Goal: Task Accomplishment & Management: Manage account settings

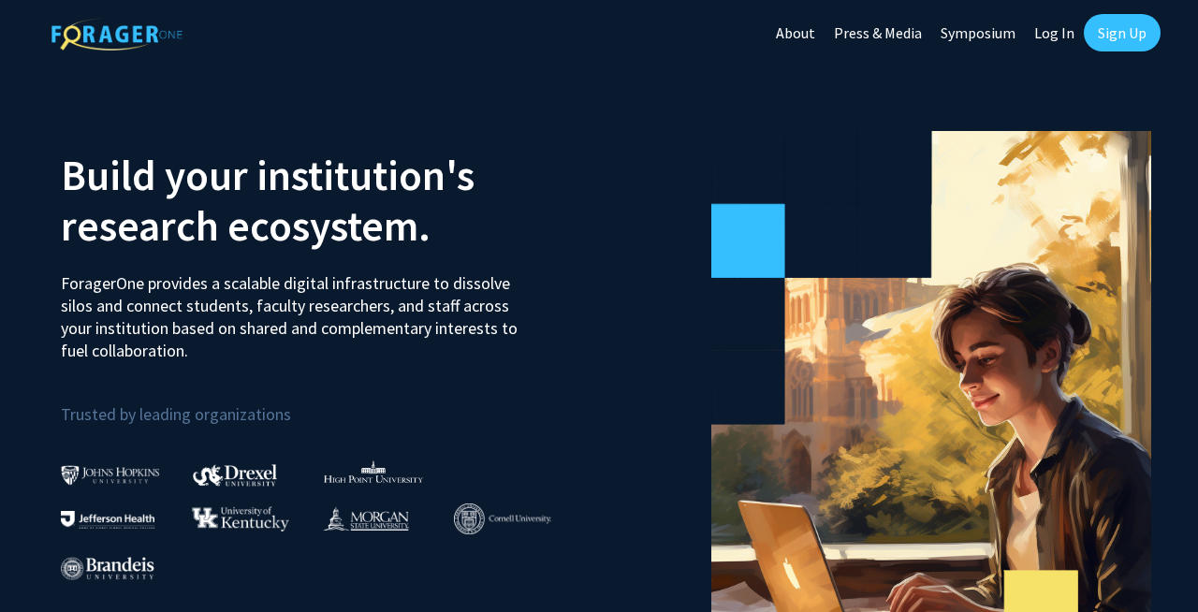
click at [1056, 33] on link "Log In" at bounding box center [1054, 33] width 59 height 66
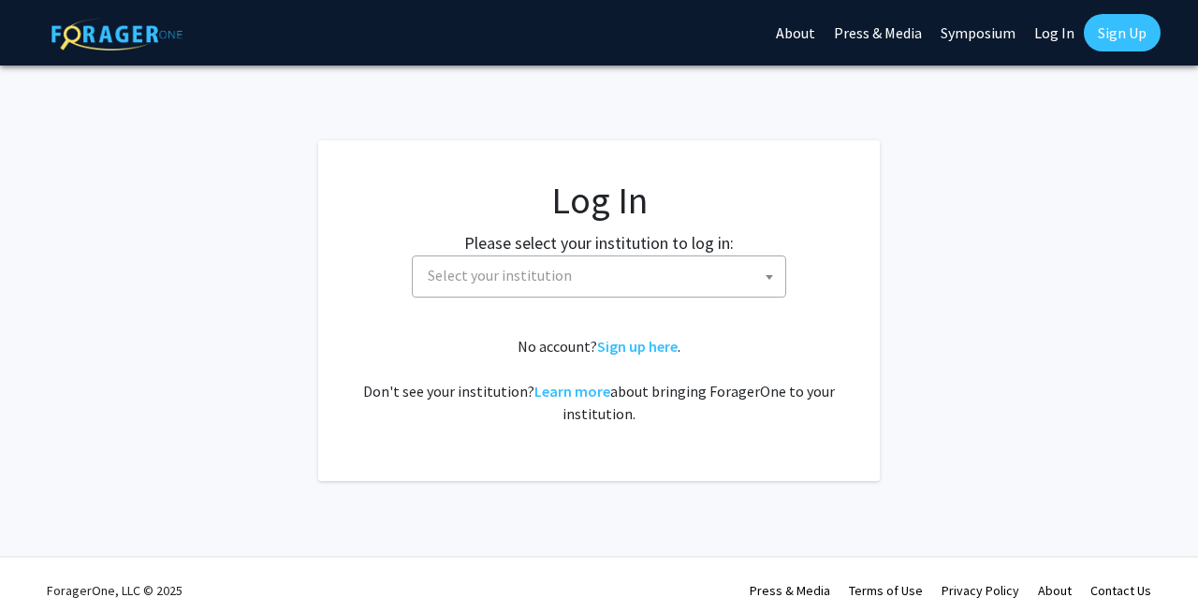
click at [770, 282] on span at bounding box center [769, 276] width 19 height 41
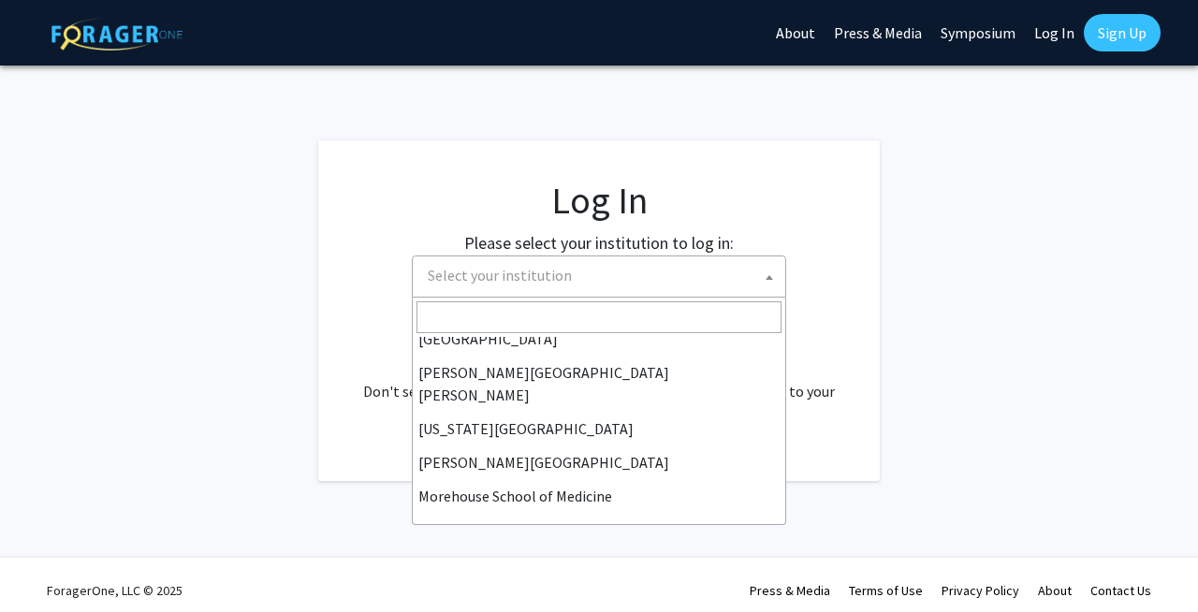
scroll to position [386, 0]
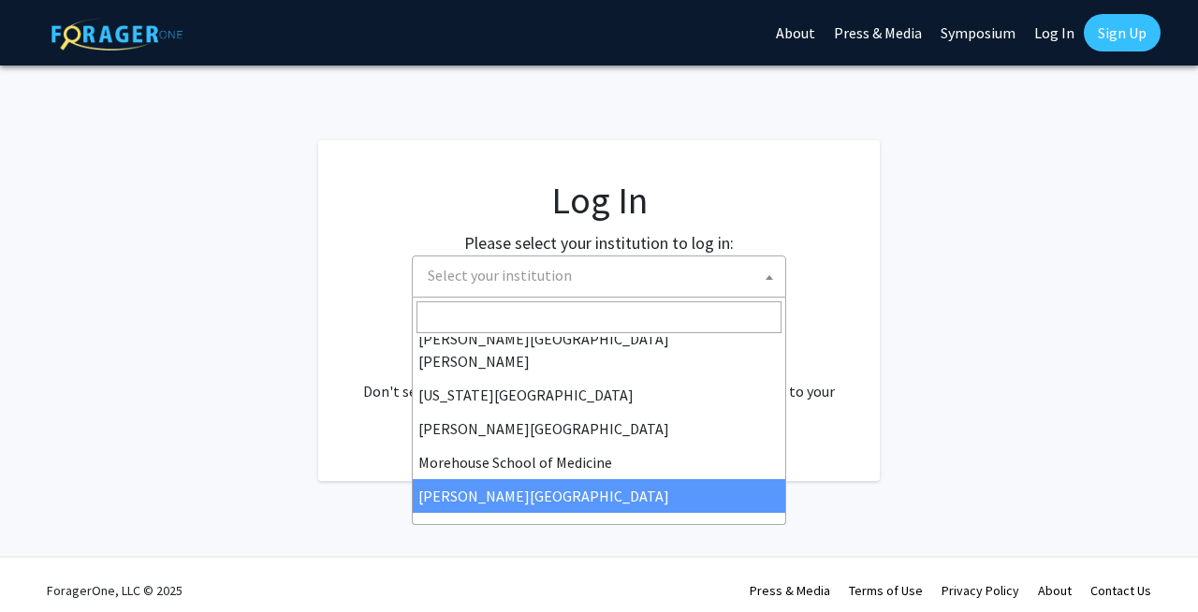
select select "20"
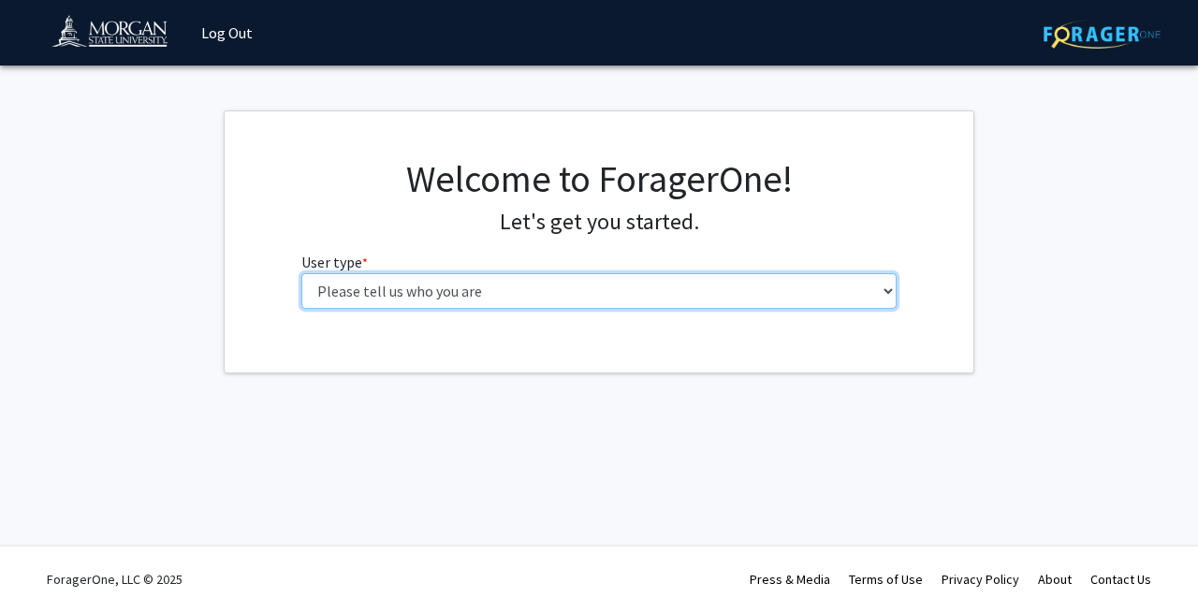
click at [886, 294] on select "Please tell us who you are Undergraduate Student Master's Student Doctoral Cand…" at bounding box center [599, 291] width 596 height 36
select select "5: faculty"
click at [301, 273] on select "Please tell us who you are Undergraduate Student Master's Student Doctoral Cand…" at bounding box center [599, 291] width 596 height 36
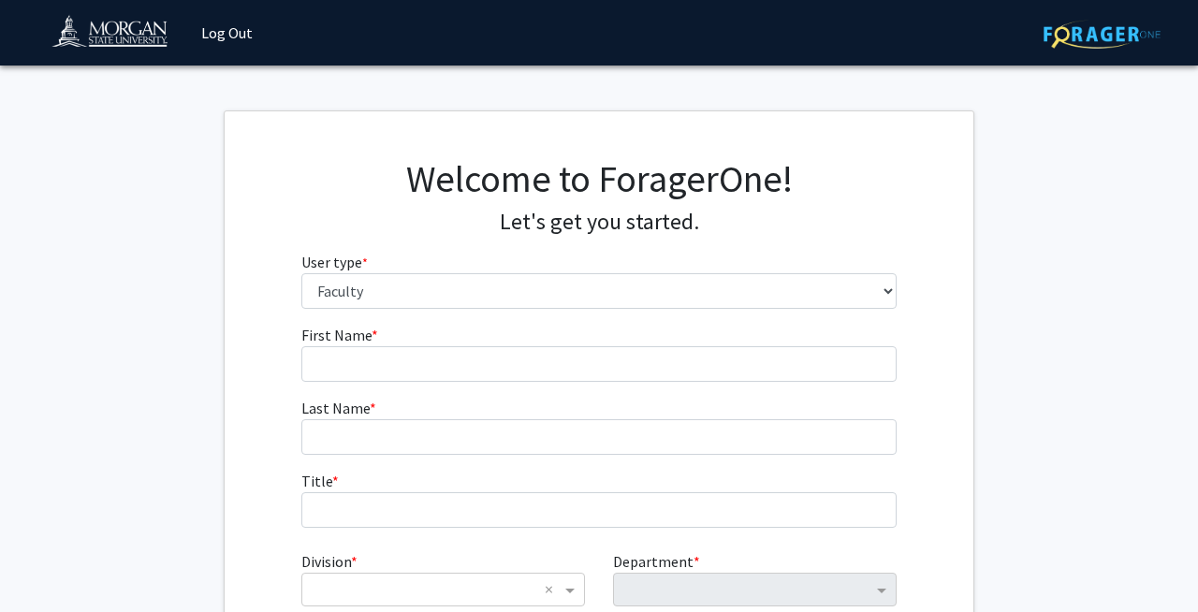
click at [1061, 341] on fg-get-started "Welcome to ForagerOne! Let's get you started. User type * required Please tell …" at bounding box center [599, 425] width 1198 height 630
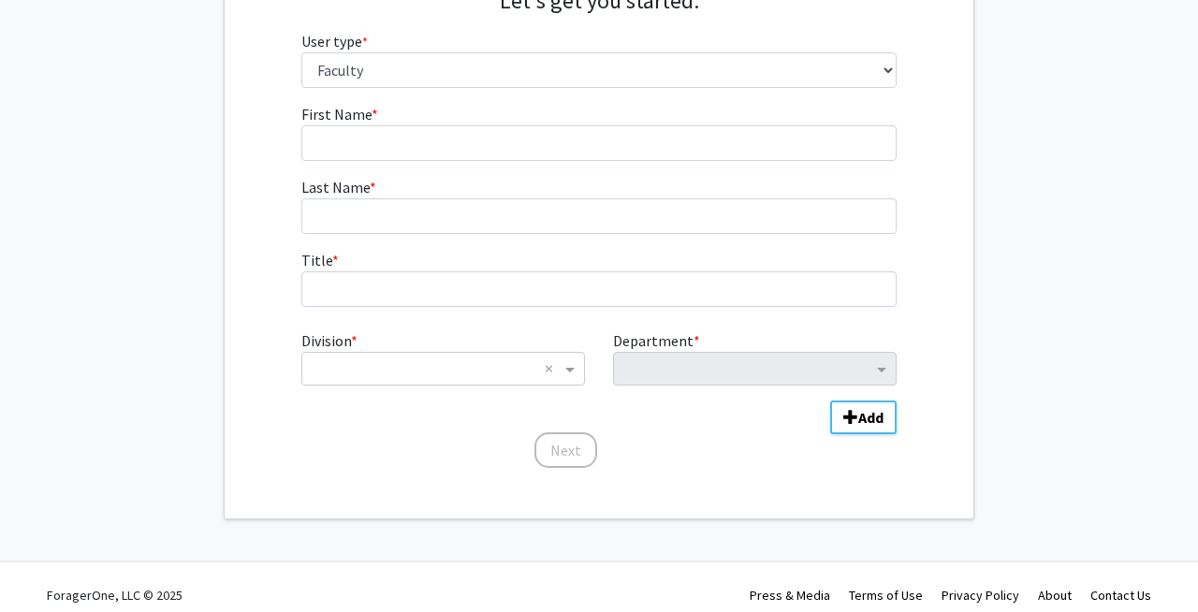
scroll to position [225, 0]
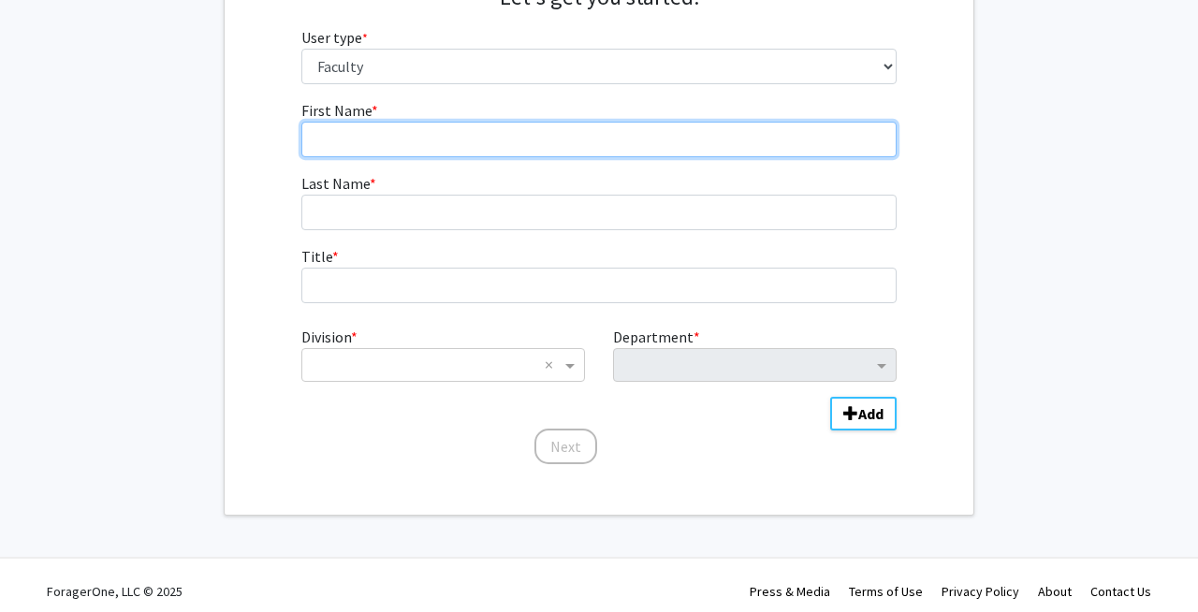
click at [475, 149] on input "First Name * required" at bounding box center [599, 140] width 596 height 36
type input "Sharvani"
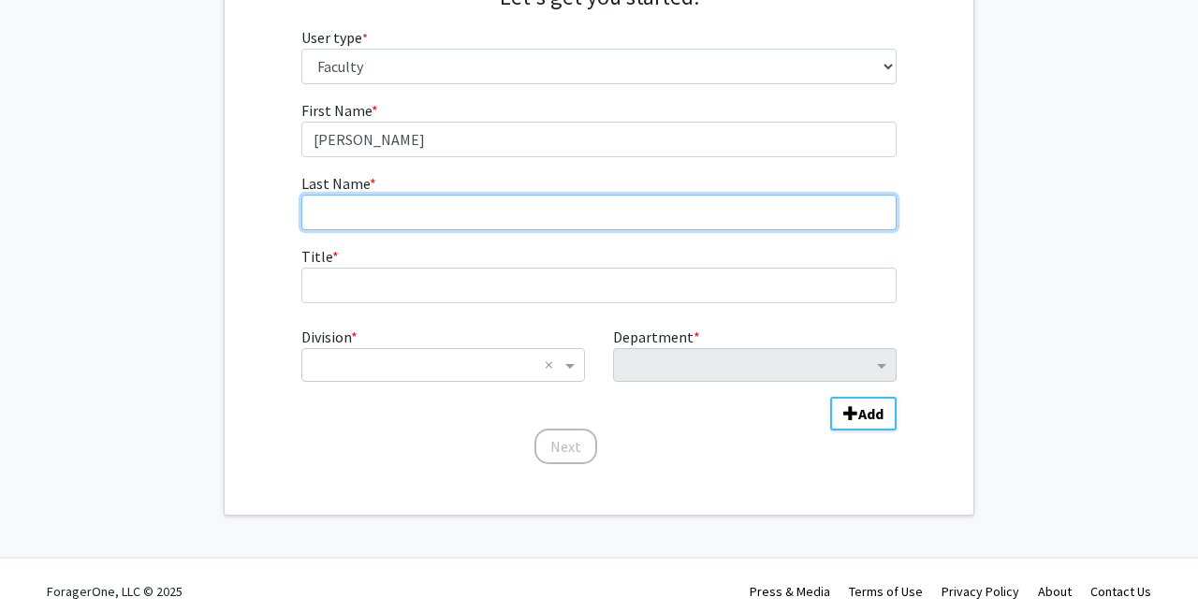
click at [372, 217] on input "Last Name * required" at bounding box center [599, 213] width 596 height 36
type input "Mahadevaraju"
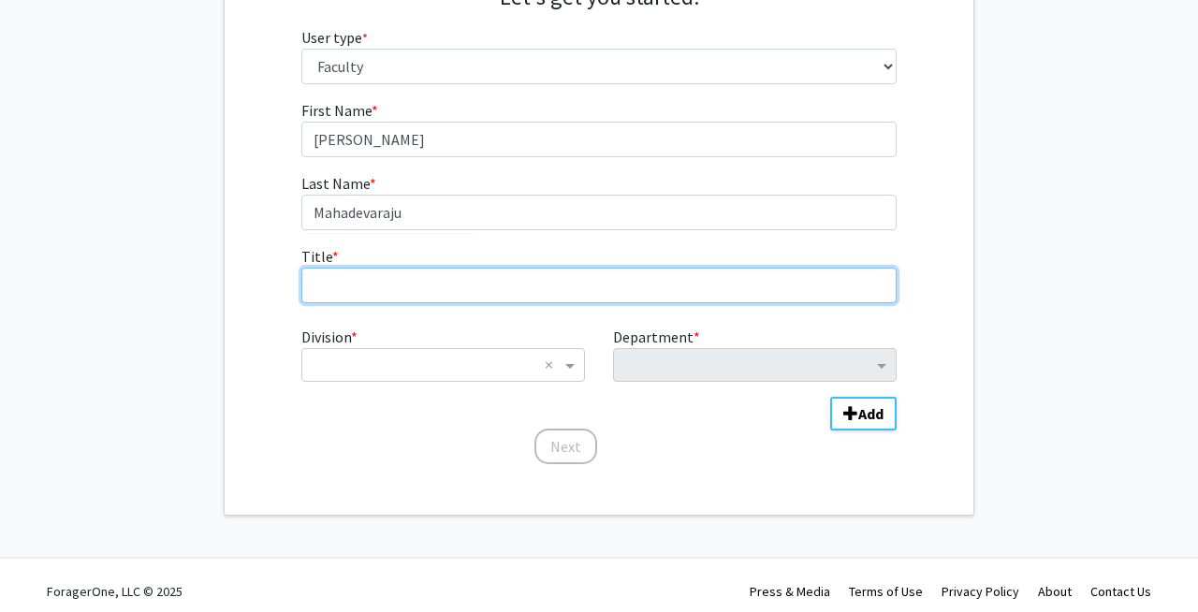
click at [328, 286] on input "Title * required" at bounding box center [599, 286] width 596 height 36
type input "Assistant Professor"
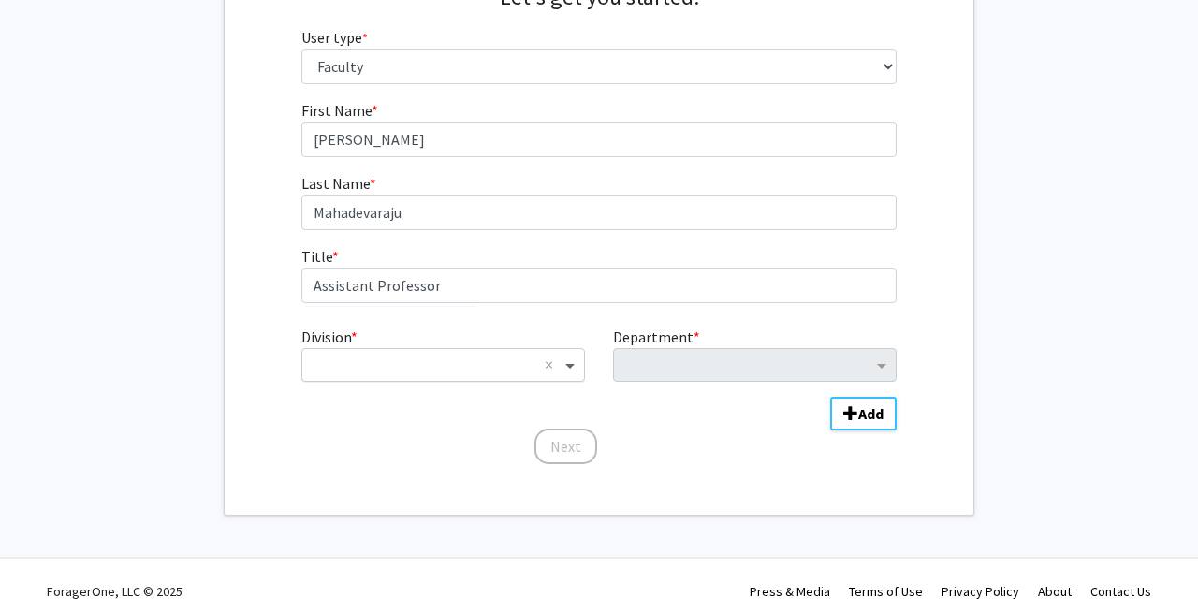
click at [574, 371] on span "Division" at bounding box center [572, 365] width 23 height 22
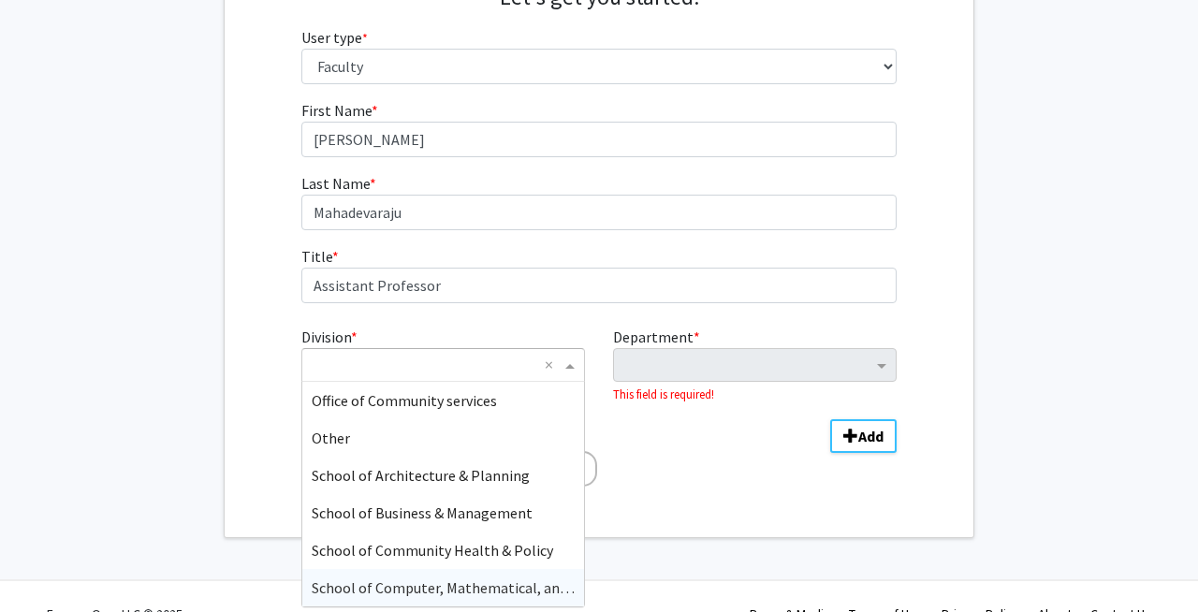
scroll to position [412, 0]
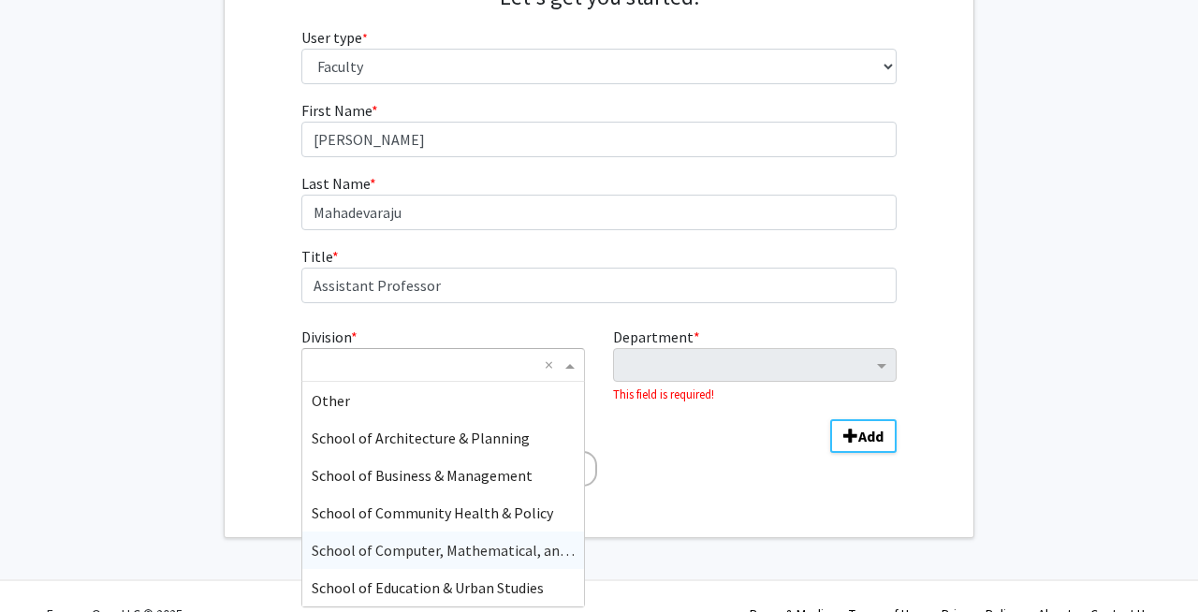
click at [448, 547] on span "School of Computer, Mathematical, and Natural Sciences" at bounding box center [494, 550] width 365 height 19
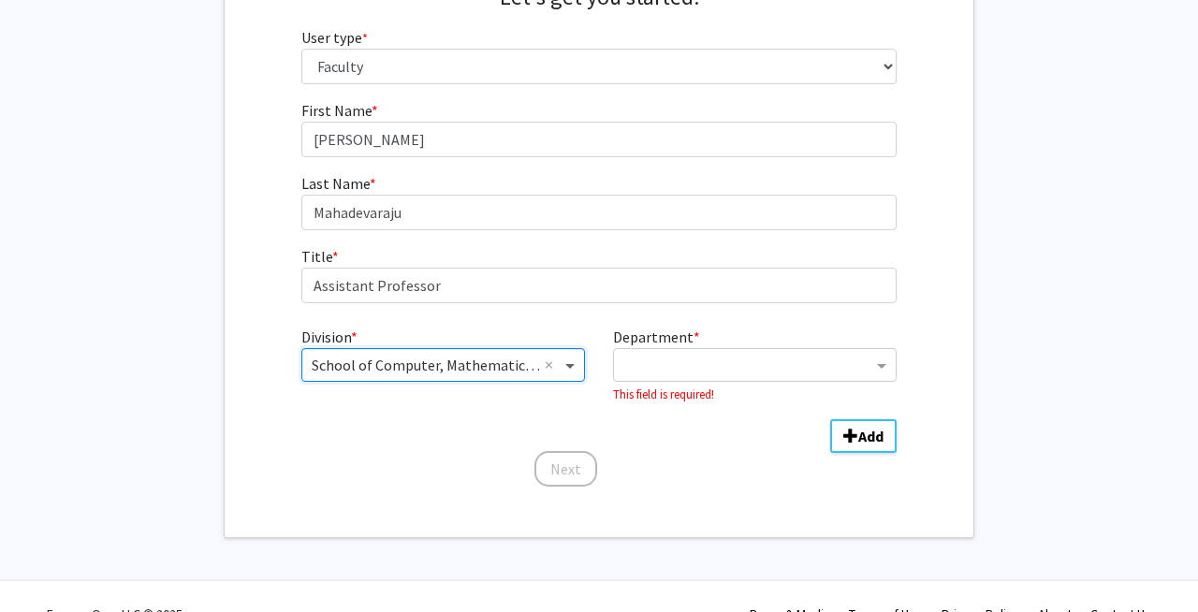
click at [569, 368] on span "Division" at bounding box center [572, 365] width 23 height 22
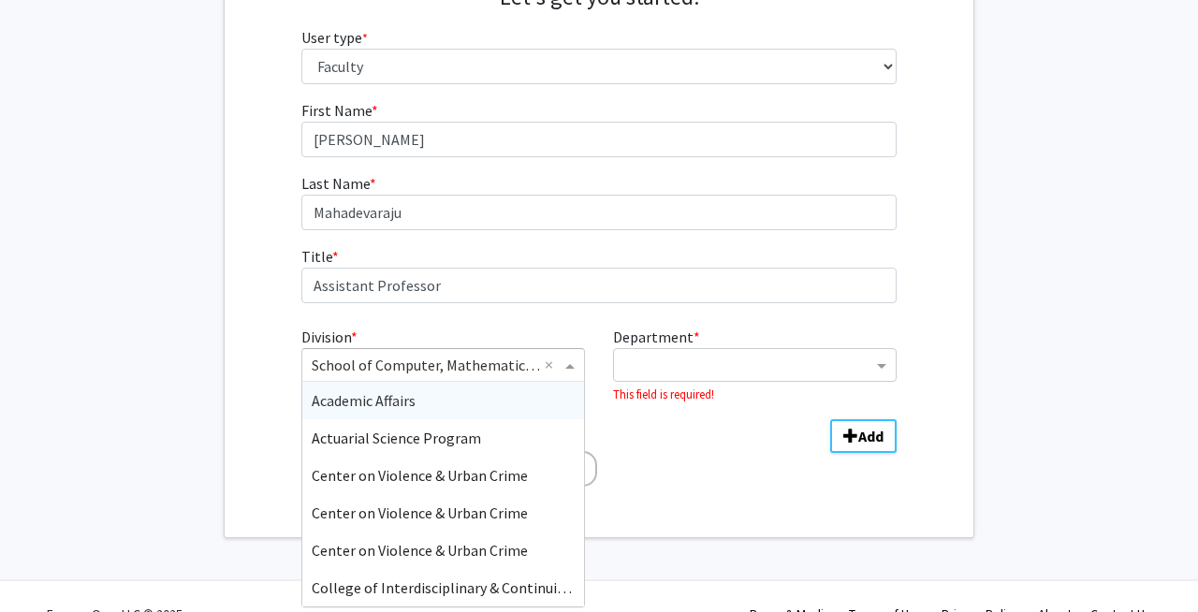
click at [522, 364] on input "Division" at bounding box center [425, 365] width 226 height 22
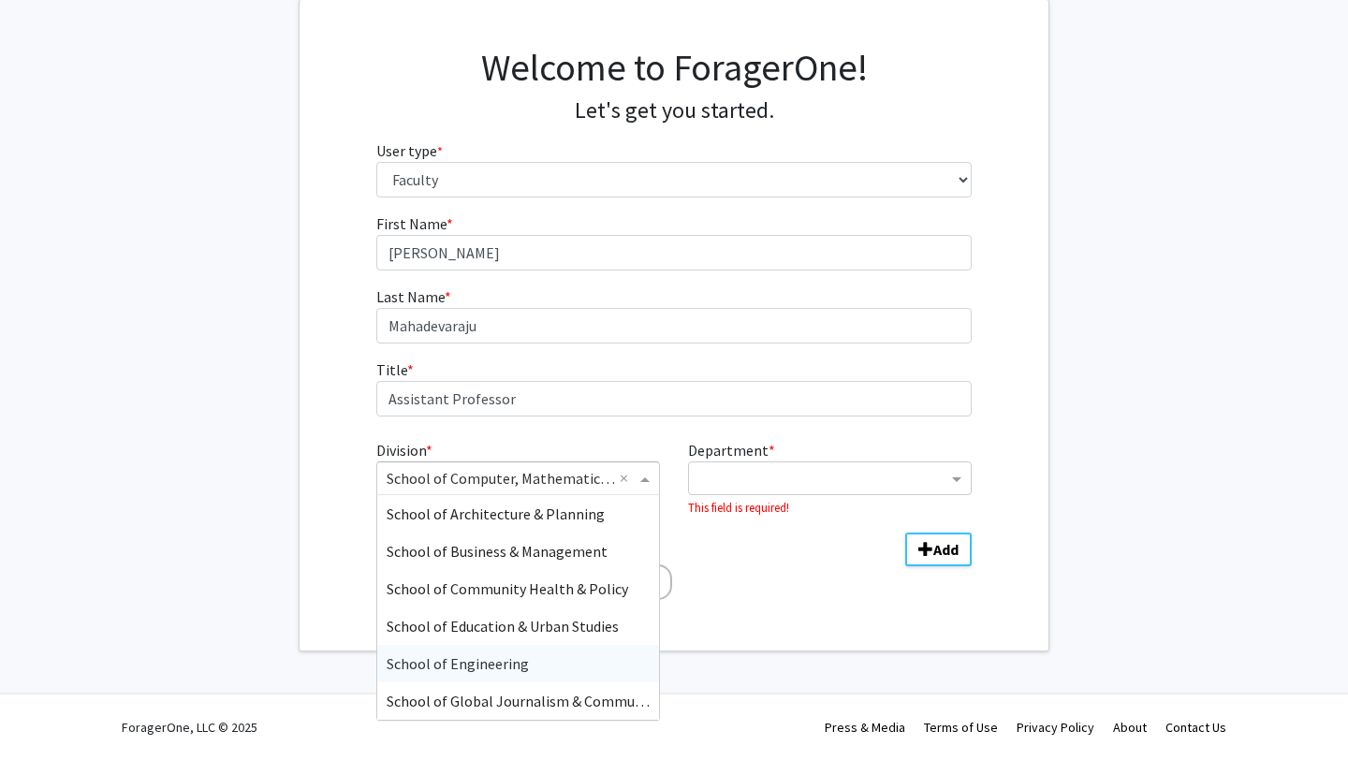
scroll to position [487, 0]
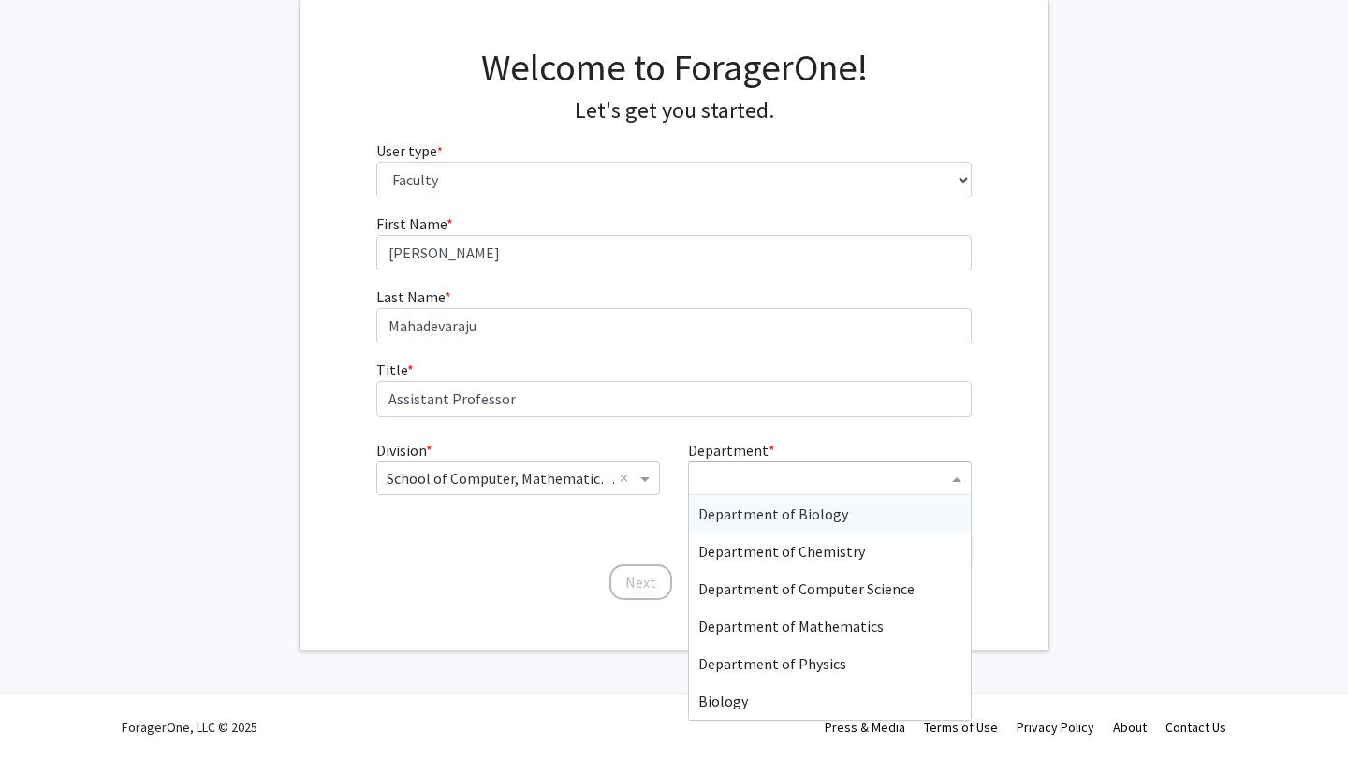
click at [956, 481] on span "Department" at bounding box center [958, 478] width 23 height 22
click at [835, 513] on span "Department of Biology" at bounding box center [773, 513] width 150 height 19
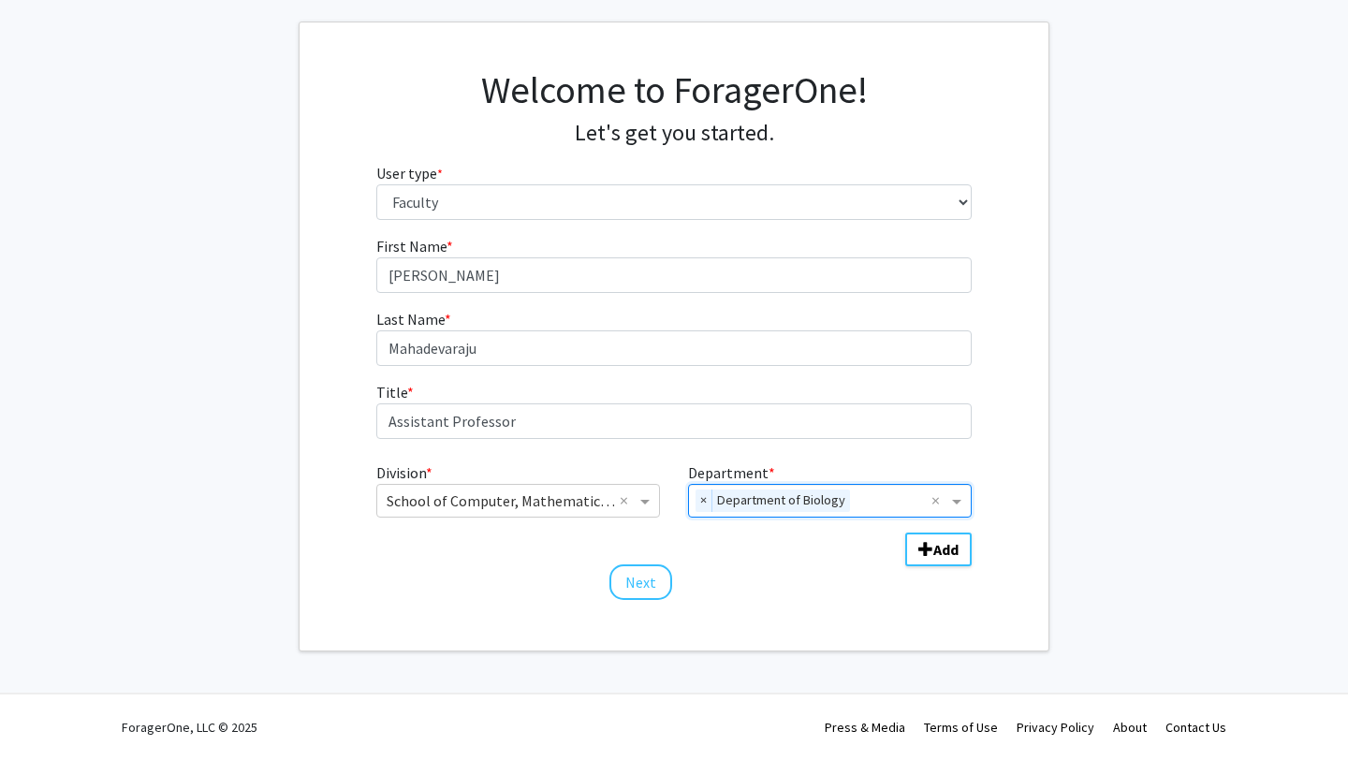
scroll to position [89, 0]
click at [636, 586] on button "Next" at bounding box center [640, 582] width 63 height 36
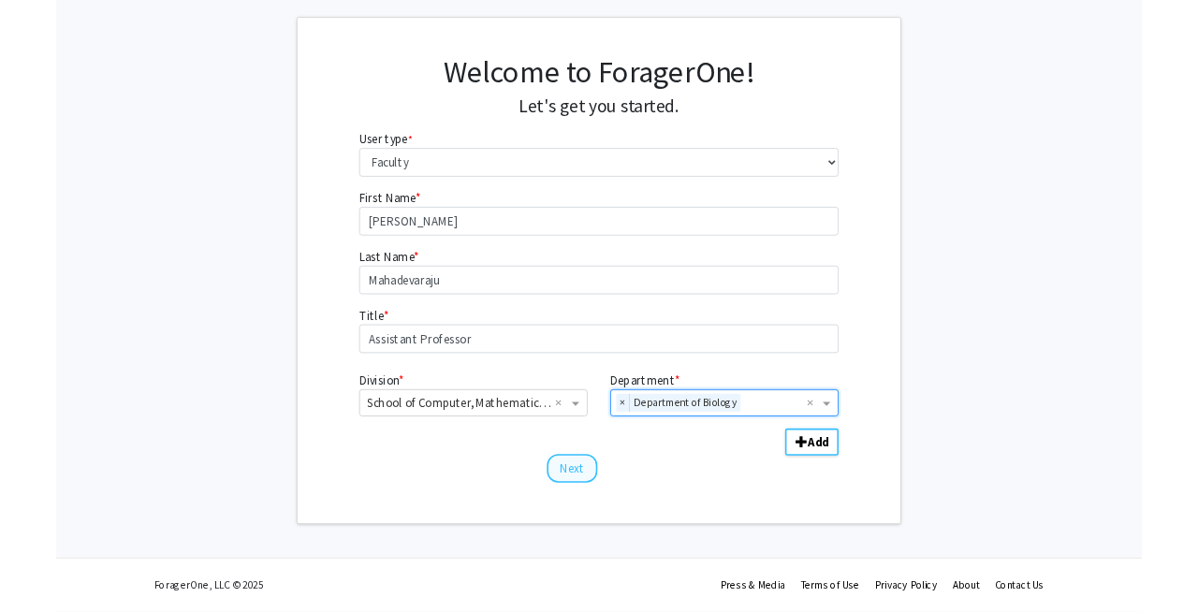
scroll to position [0, 0]
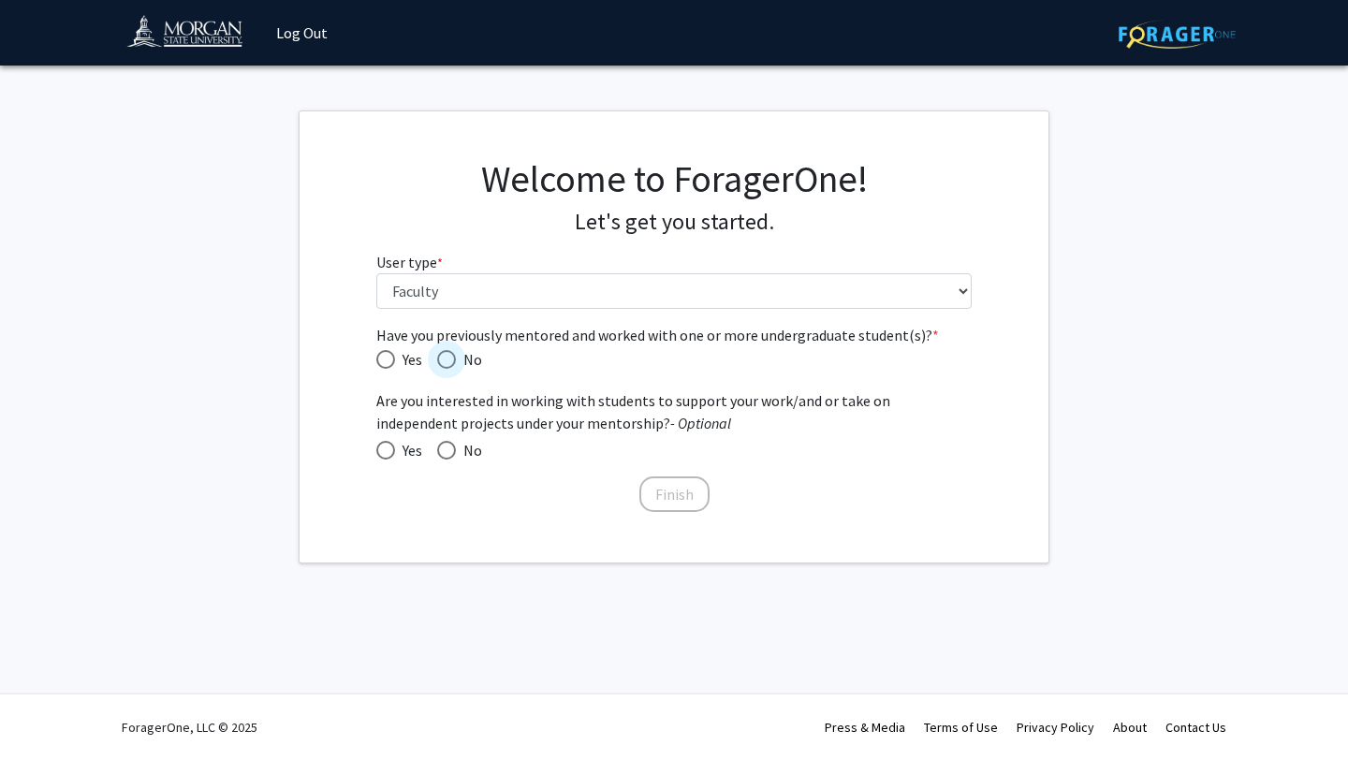
click at [450, 360] on span "Have you previously mentored and worked with one or more undergraduate student(…" at bounding box center [446, 359] width 19 height 19
click at [450, 360] on input "No" at bounding box center [446, 359] width 19 height 19
radio input "true"
click at [382, 454] on span at bounding box center [385, 450] width 19 height 19
click at [382, 454] on input "Yes" at bounding box center [385, 450] width 19 height 19
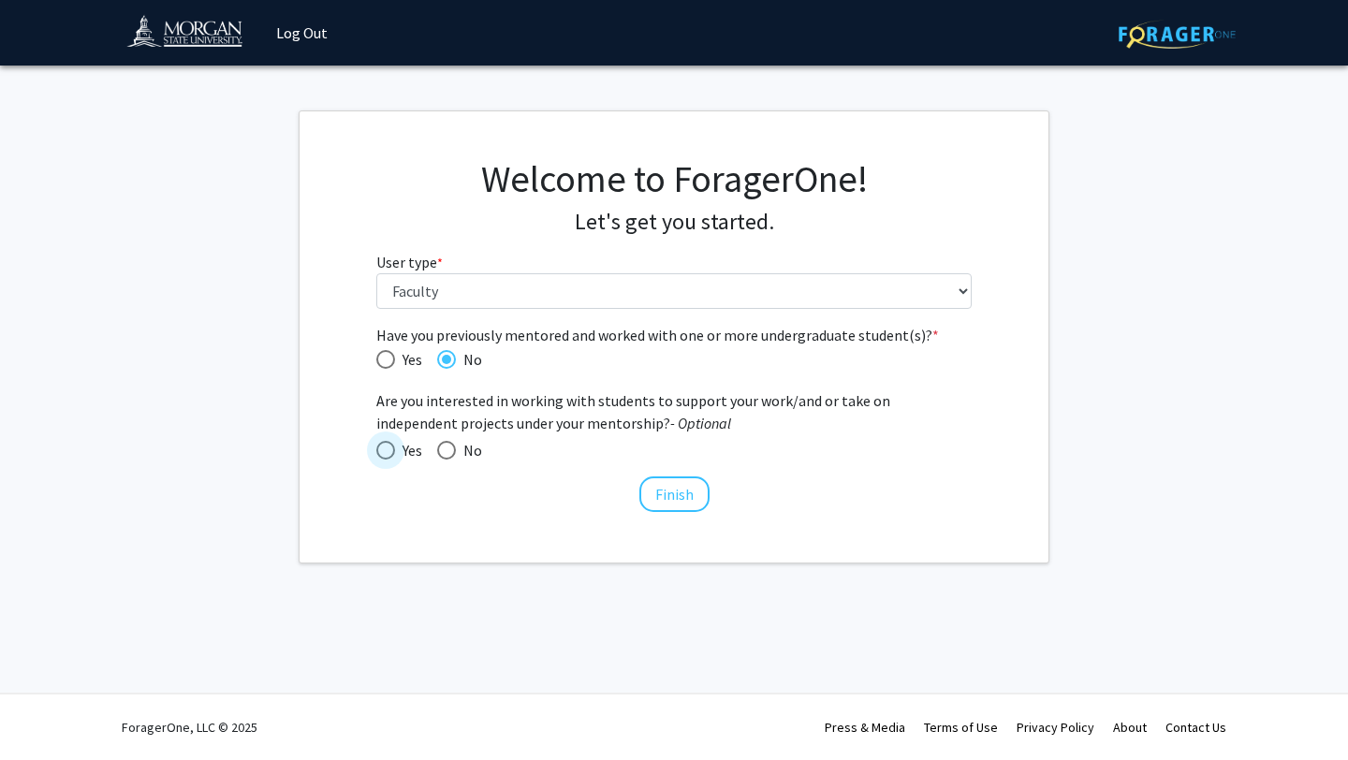
radio input "true"
click at [674, 501] on button "Finish" at bounding box center [674, 494] width 70 height 36
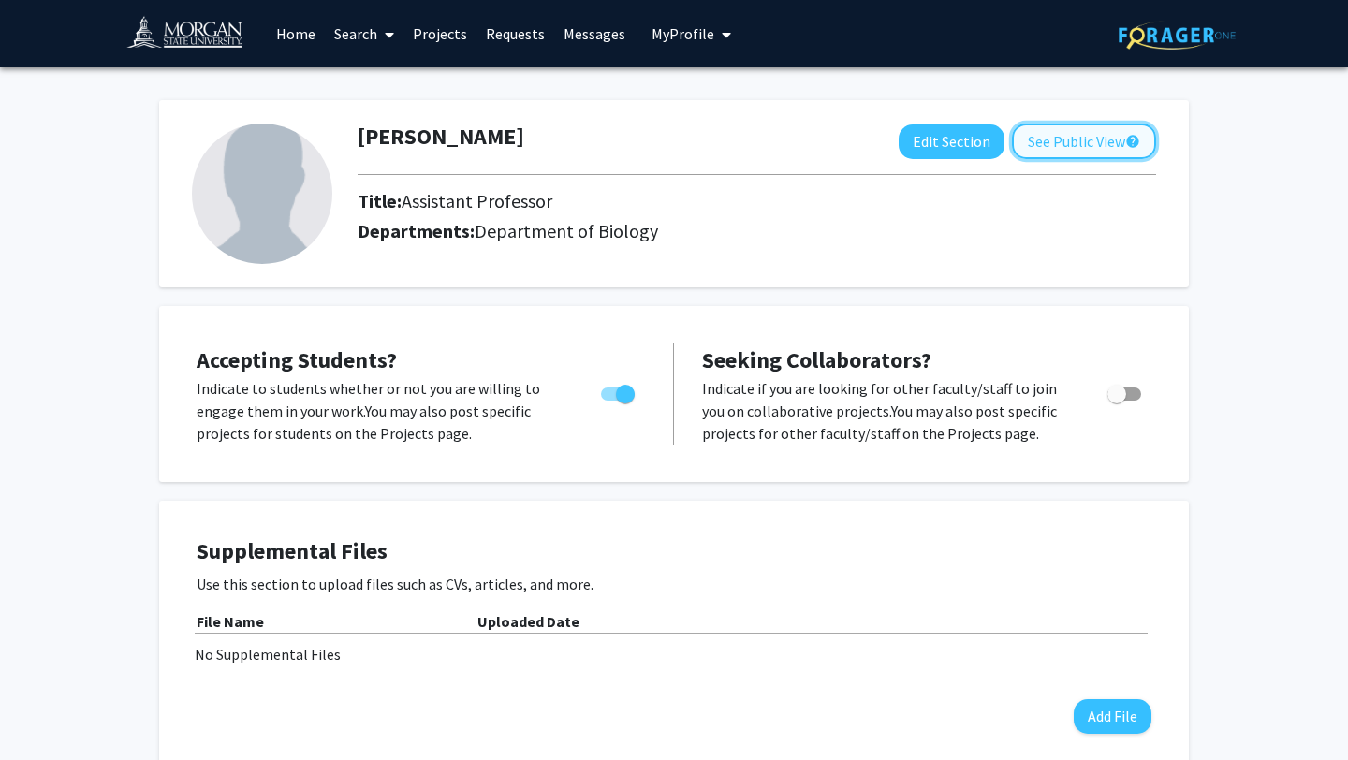
click at [1072, 144] on button "See Public View help" at bounding box center [1084, 142] width 144 height 36
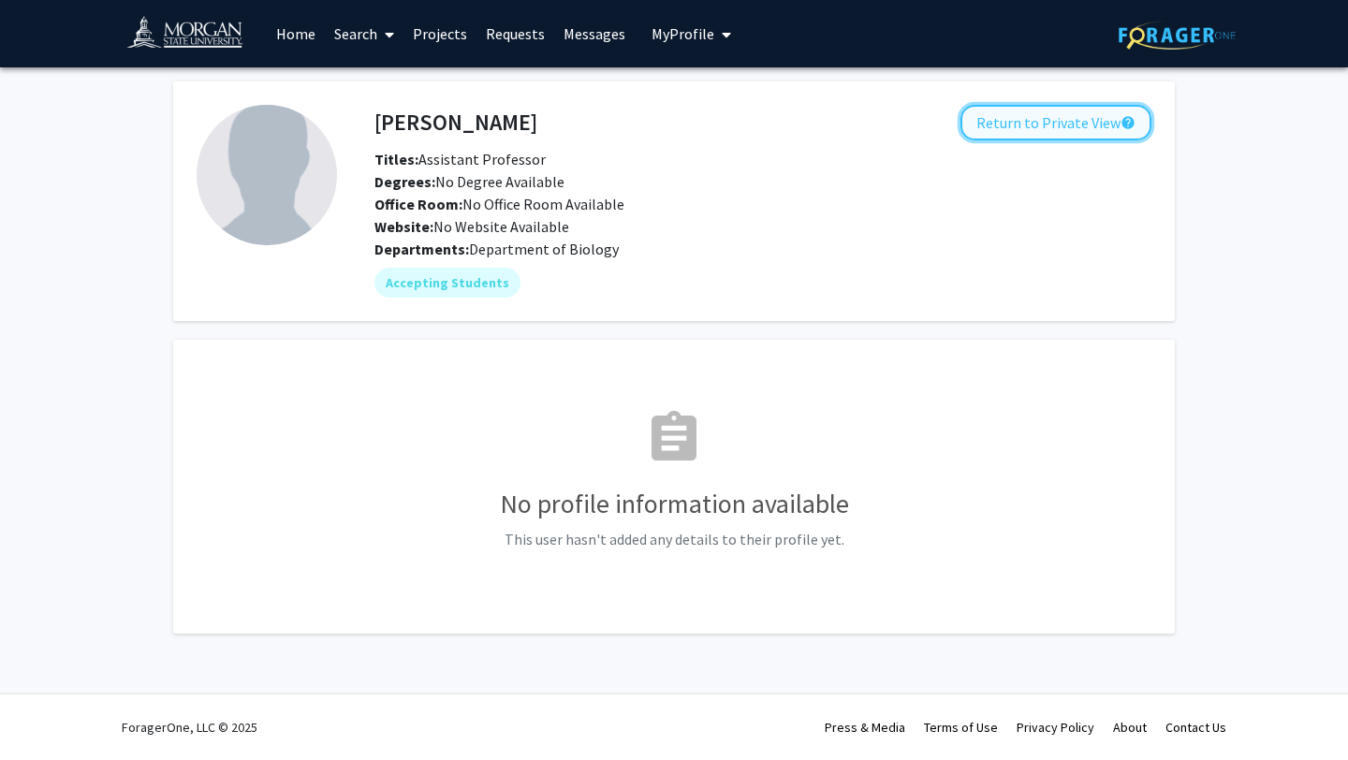
click at [1051, 125] on button "Return to Private View help" at bounding box center [1055, 123] width 191 height 36
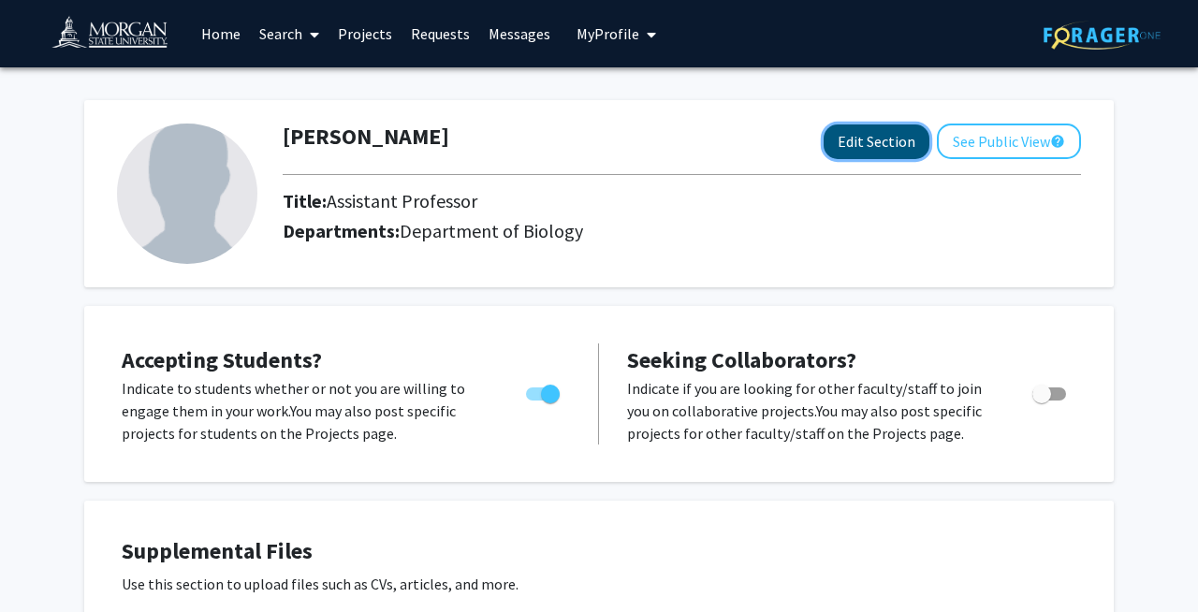
click at [882, 137] on button "Edit Section" at bounding box center [876, 141] width 106 height 35
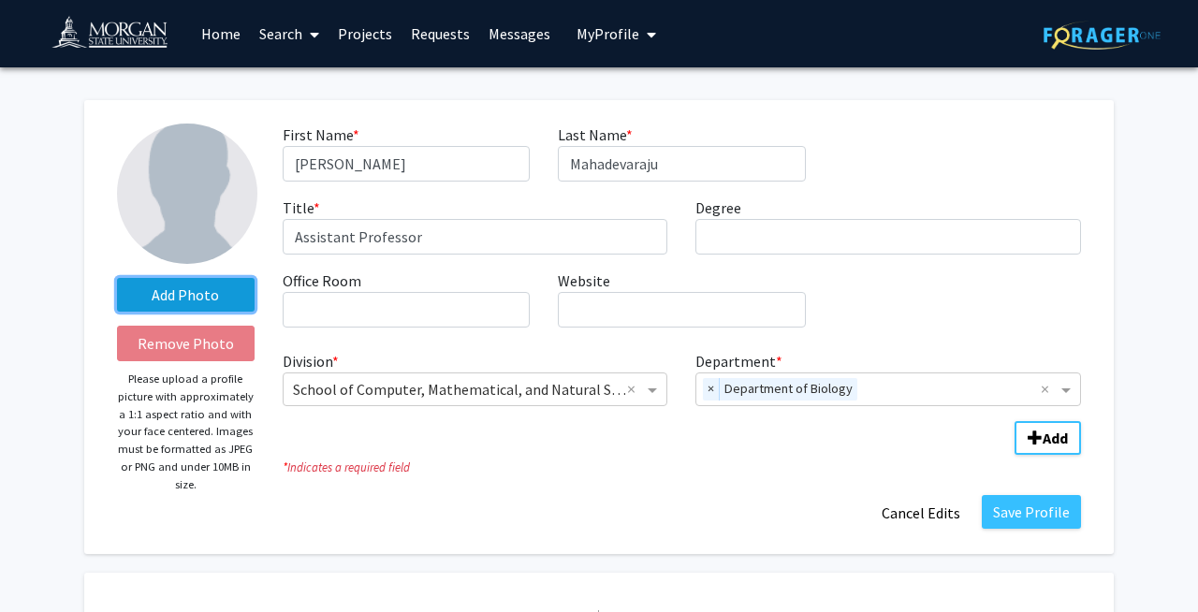
click at [184, 299] on label "Add Photo" at bounding box center [186, 295] width 138 height 34
click at [0, 0] on input "Add Photo" at bounding box center [0, 0] width 0 height 0
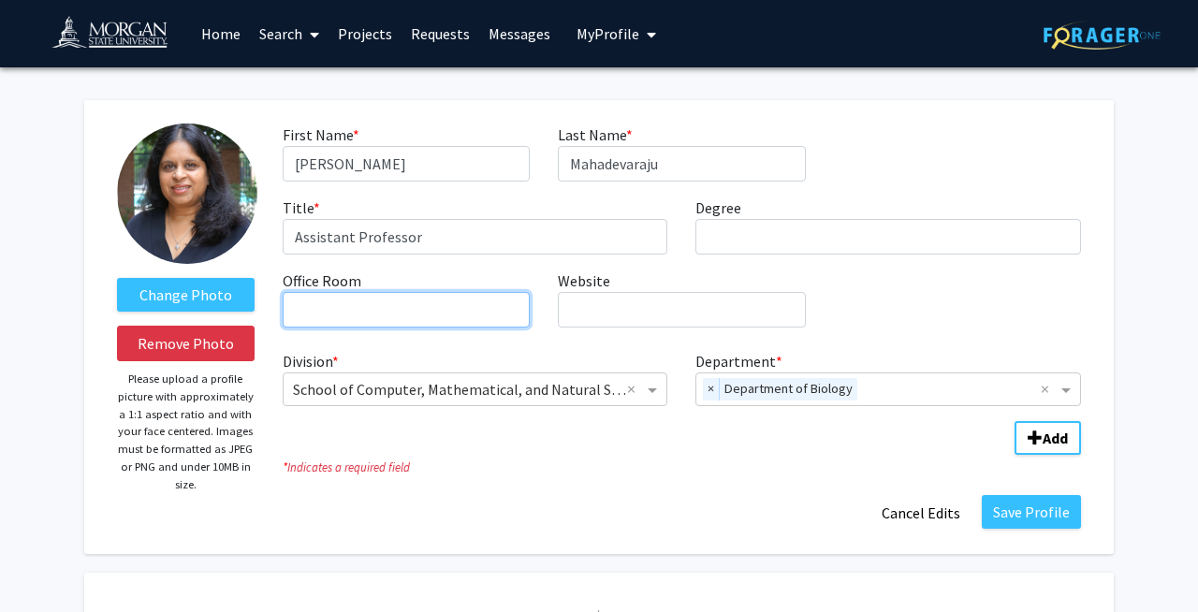
click at [469, 311] on input "Office Room required" at bounding box center [406, 310] width 247 height 36
type input "Key Hall G66"
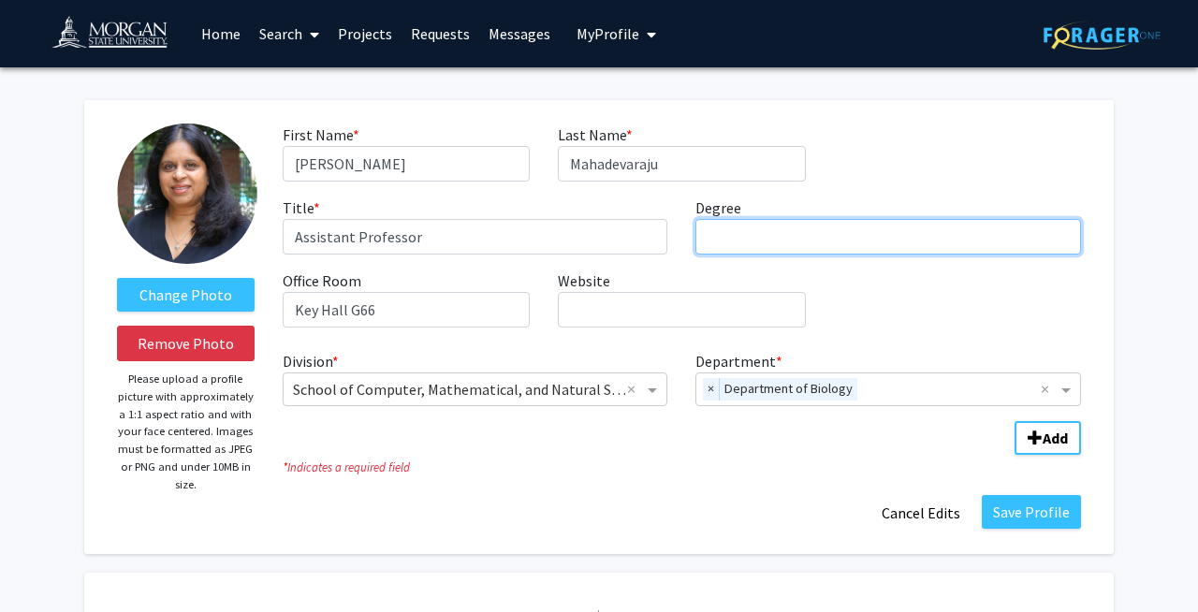
click at [735, 231] on input "Degree required" at bounding box center [888, 237] width 386 height 36
type input "PhD"
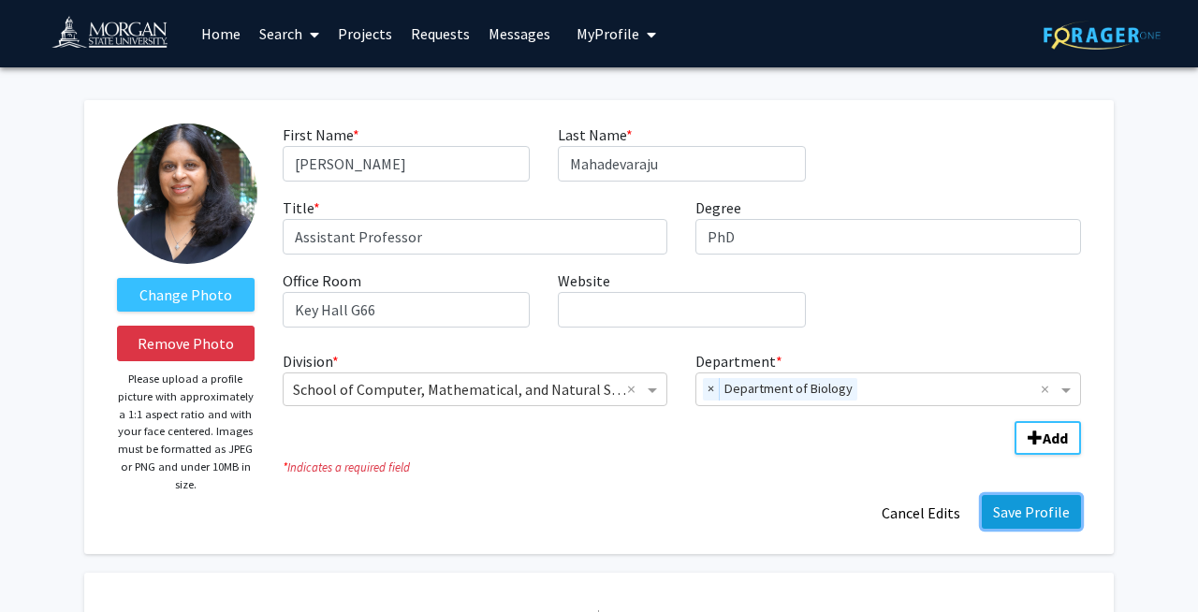
click at [1035, 514] on button "Save Profile" at bounding box center [1031, 512] width 99 height 34
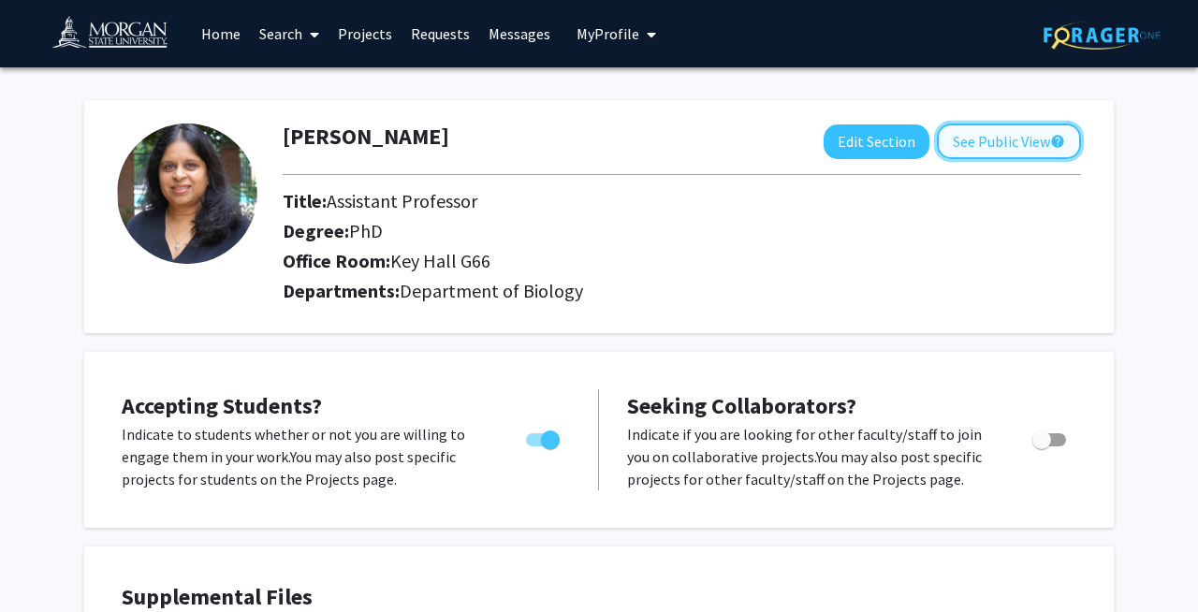
click at [999, 149] on button "See Public View help" at bounding box center [1009, 142] width 144 height 36
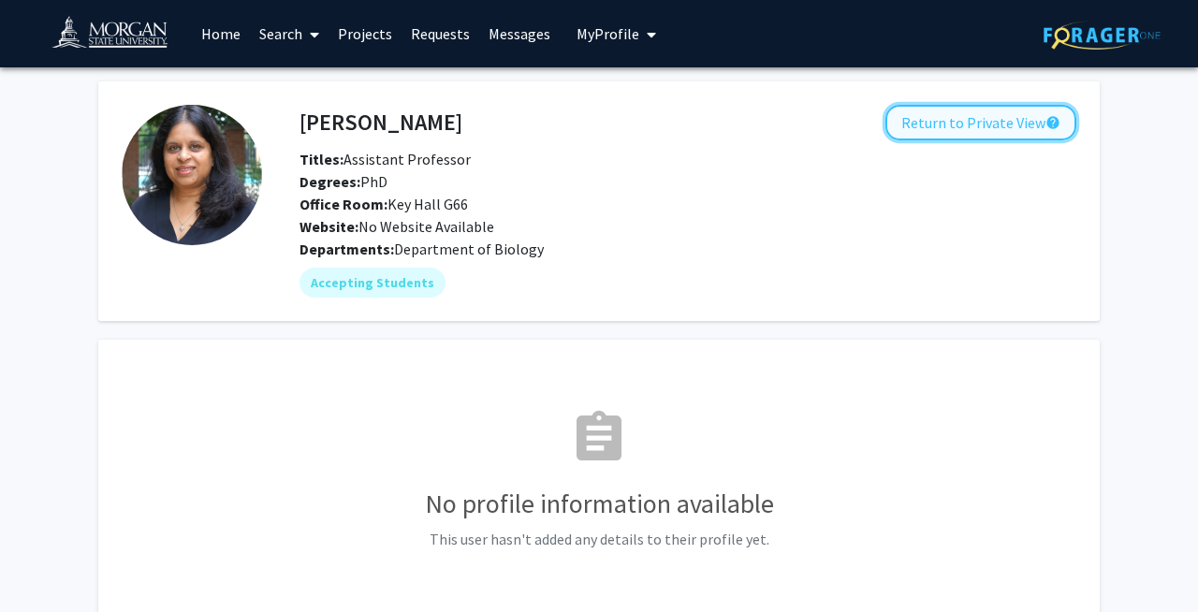
click at [940, 124] on button "Return to Private View help" at bounding box center [980, 123] width 191 height 36
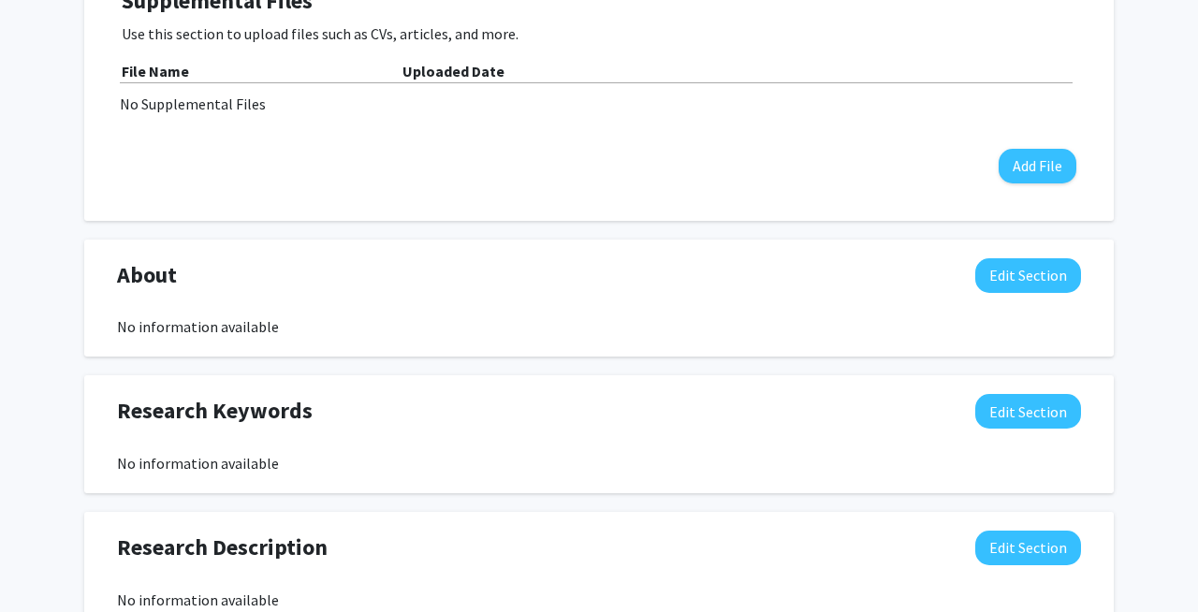
scroll to position [599, 0]
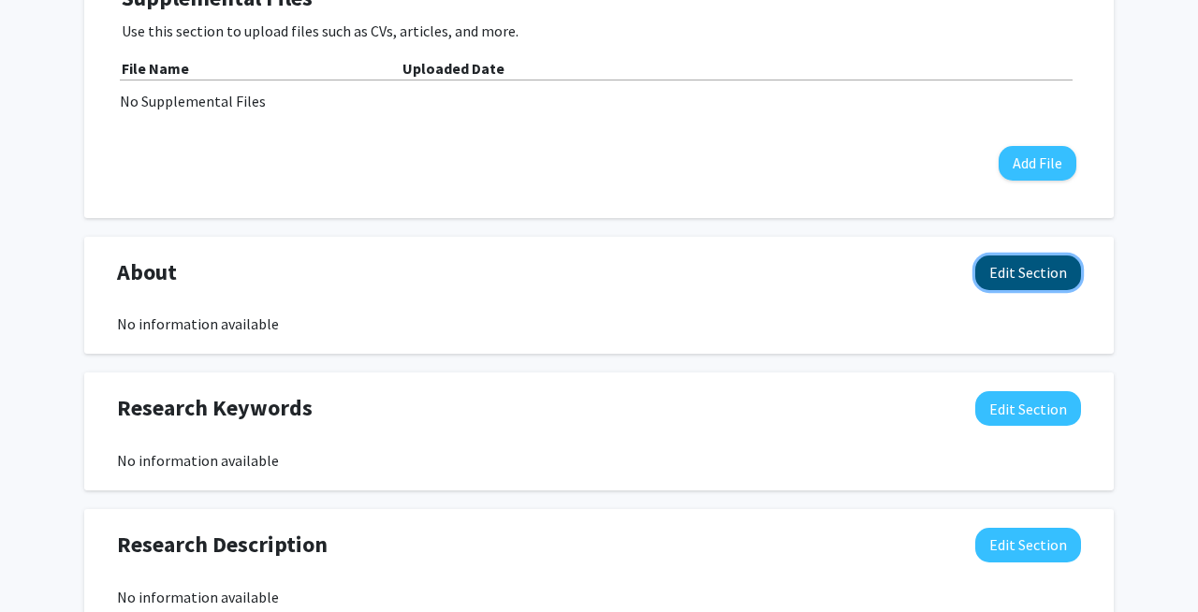
click at [1013, 270] on button "Edit Section" at bounding box center [1028, 272] width 106 height 35
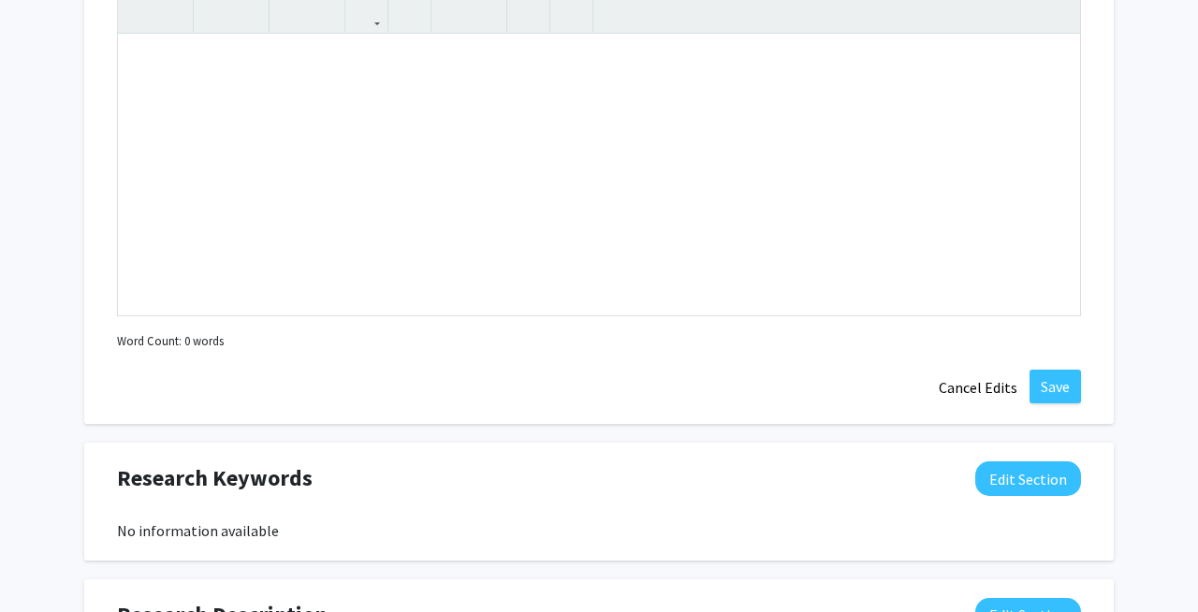
scroll to position [973, 0]
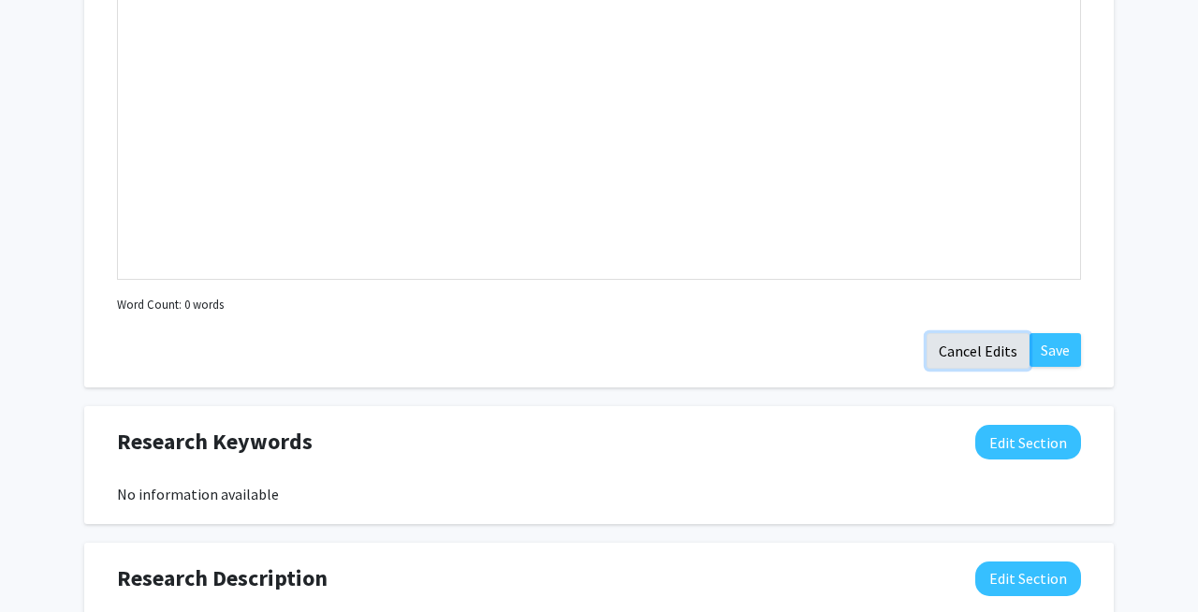
click at [963, 349] on button "Cancel Edits" at bounding box center [977, 351] width 103 height 36
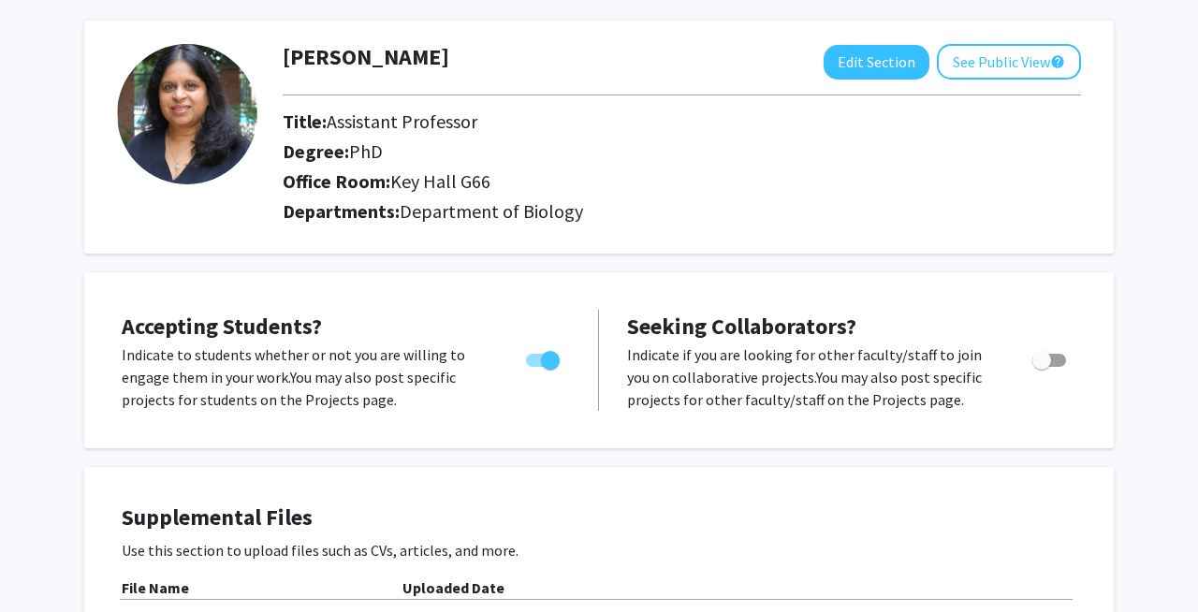
scroll to position [0, 0]
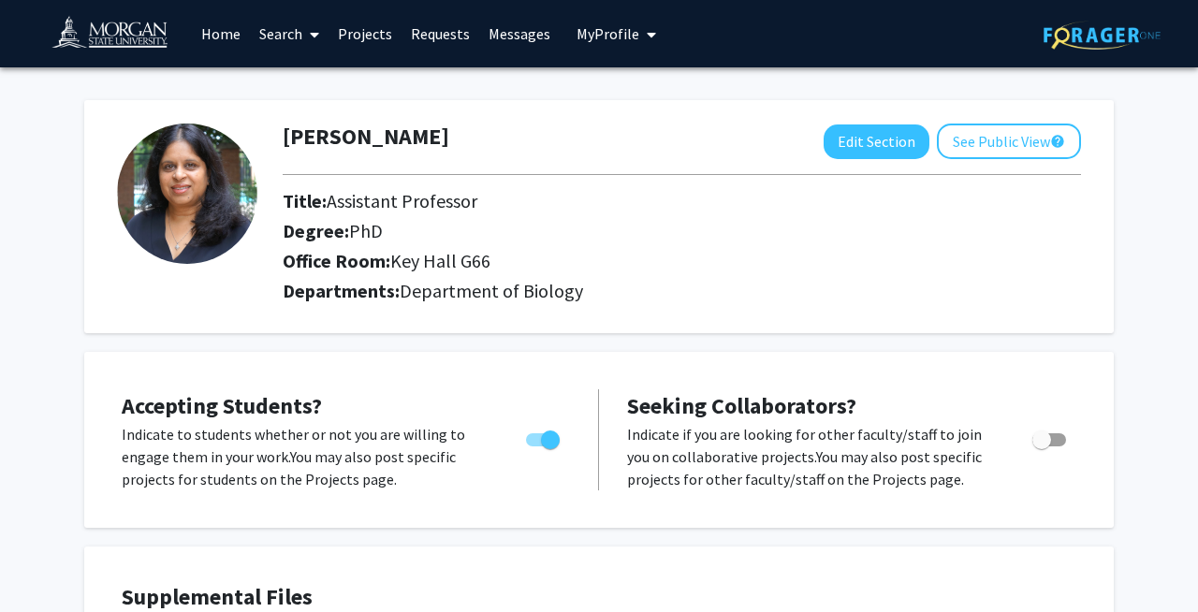
click at [219, 37] on link "Home" at bounding box center [221, 34] width 58 height 66
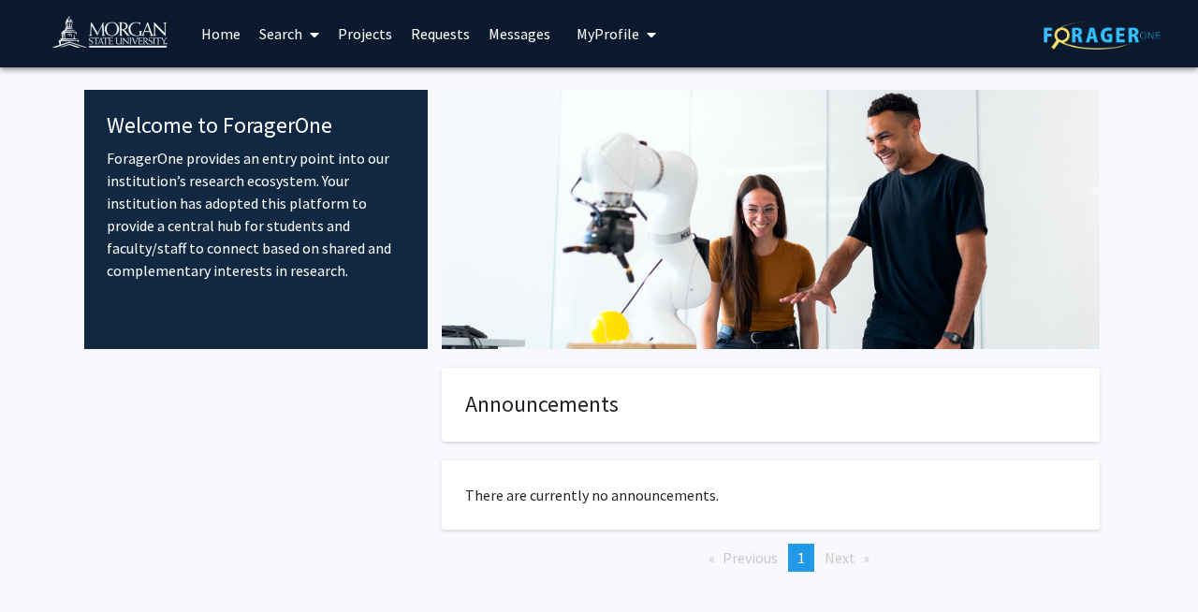
click at [360, 37] on link "Projects" at bounding box center [364, 34] width 73 height 66
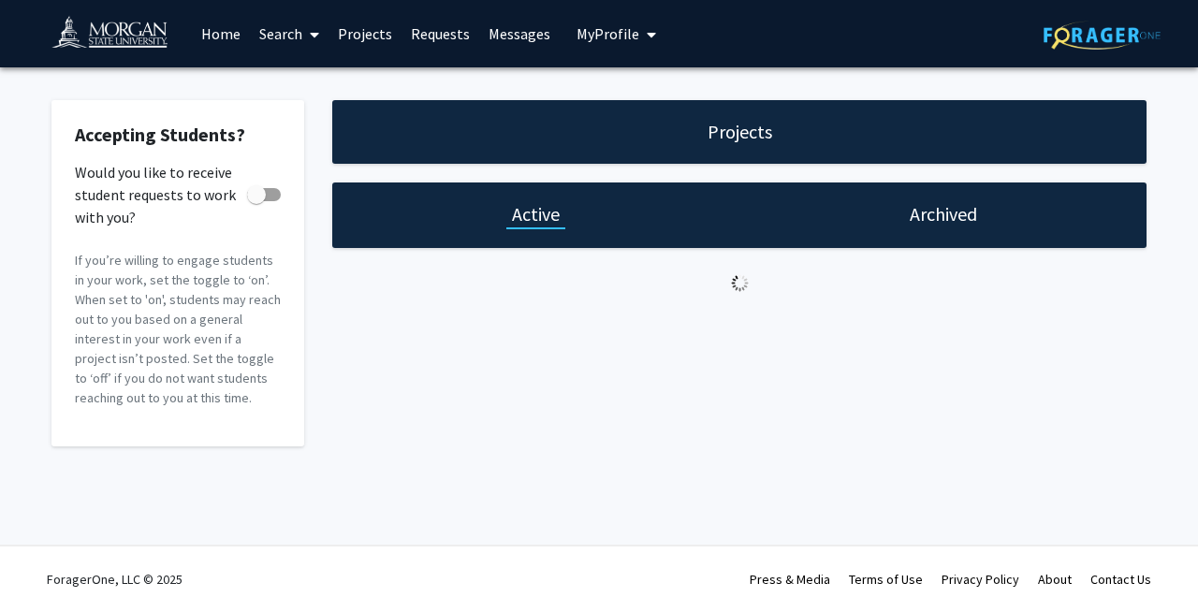
checkbox input "true"
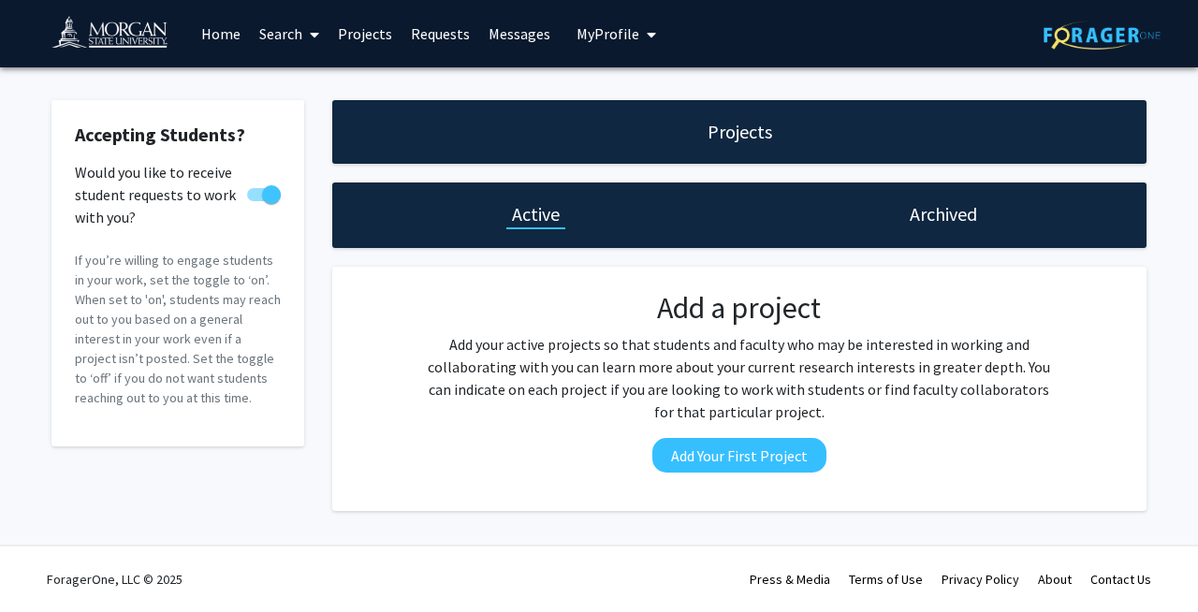
click at [449, 35] on link "Requests" at bounding box center [440, 34] width 78 height 66
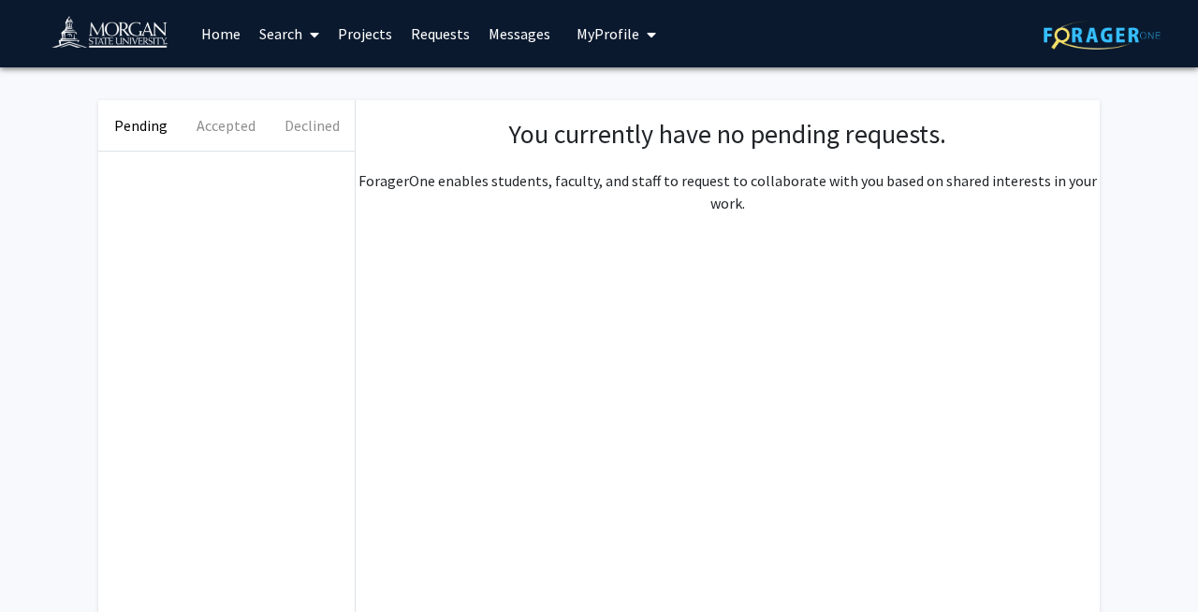
click at [508, 32] on link "Messages" at bounding box center [519, 34] width 80 height 66
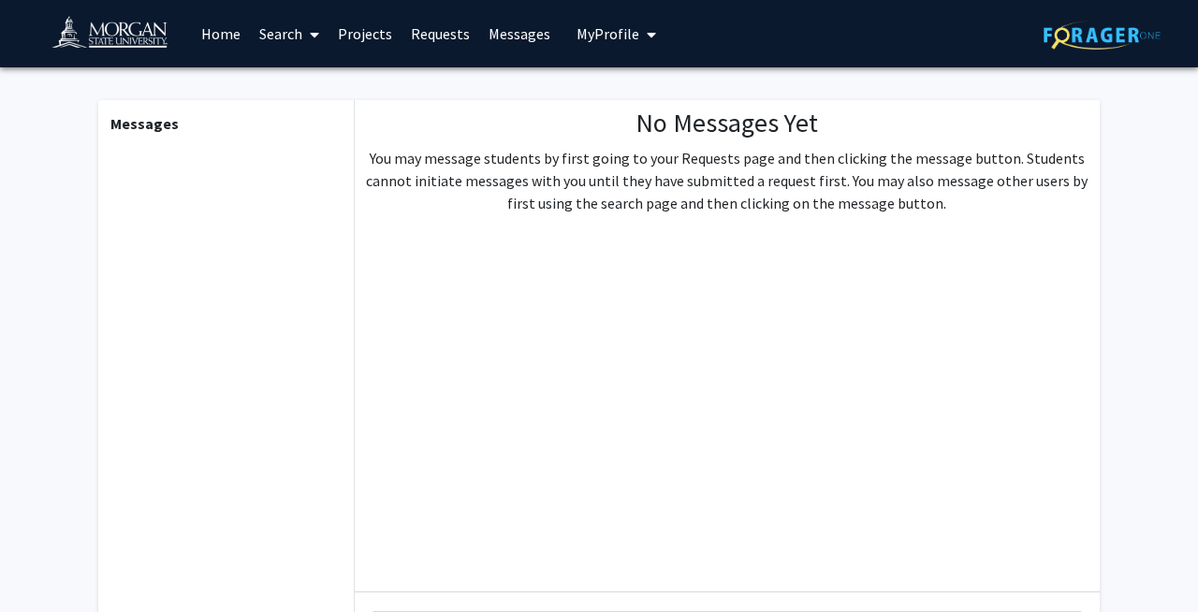
click at [587, 34] on span "My Profile" at bounding box center [607, 33] width 63 height 19
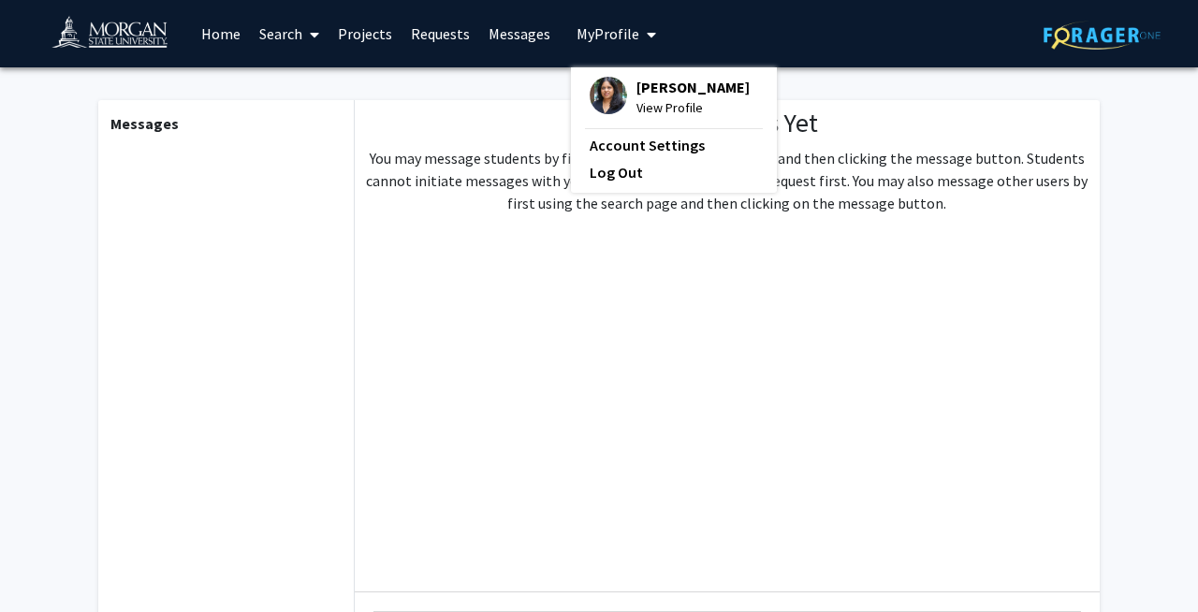
click at [636, 97] on span "Sharvani Mahadevaraju" at bounding box center [692, 87] width 113 height 21
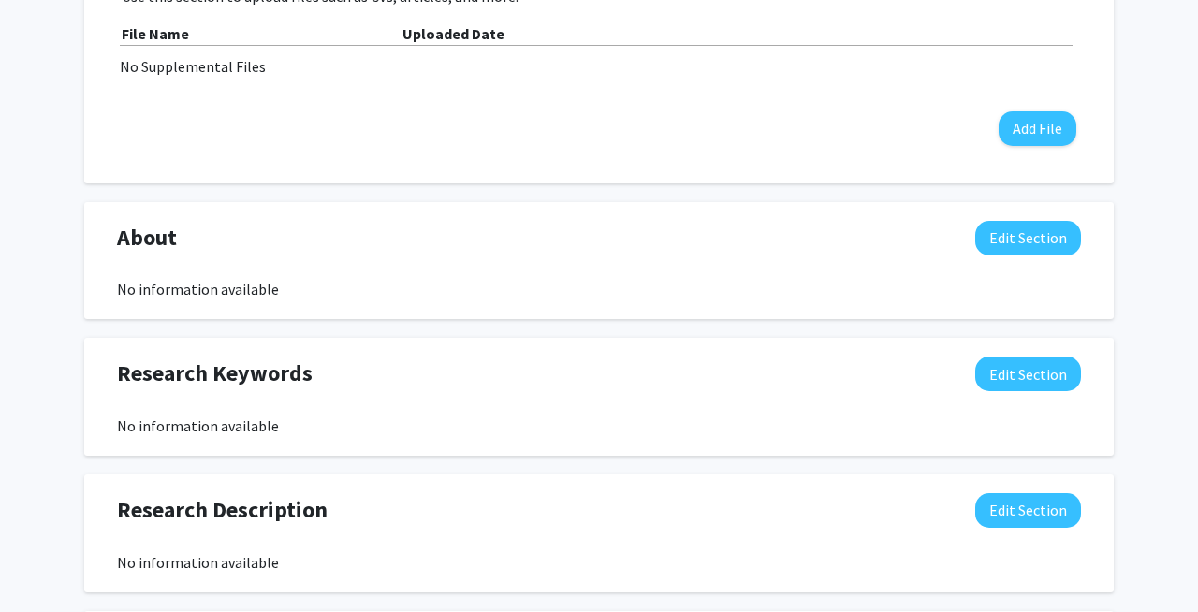
scroll to position [636, 0]
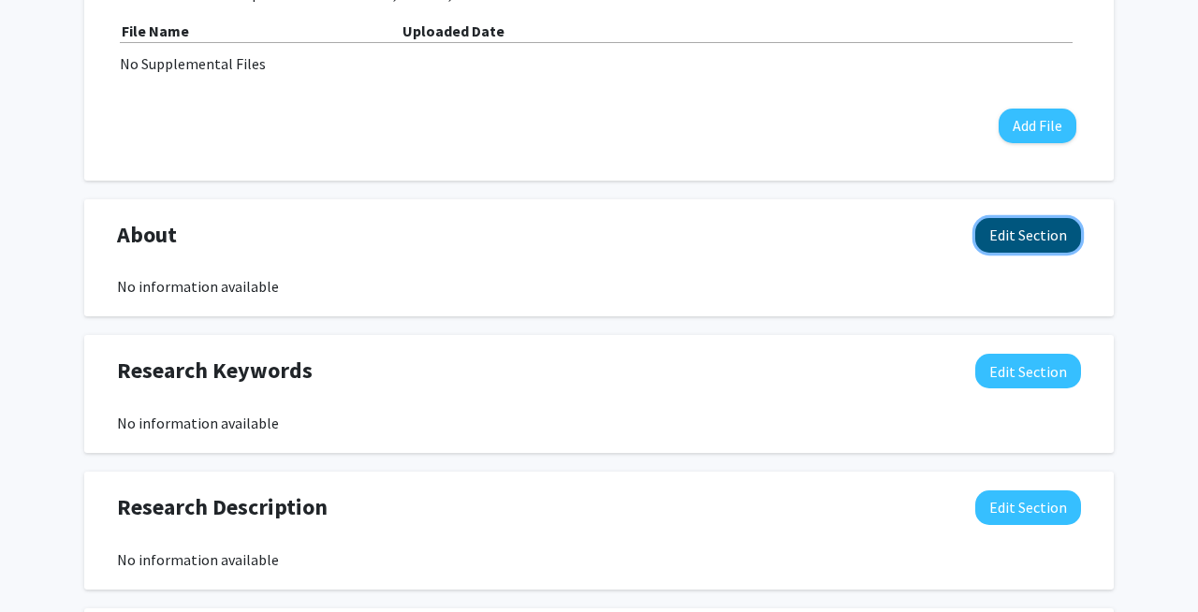
click at [1019, 238] on button "Edit Section" at bounding box center [1028, 235] width 106 height 35
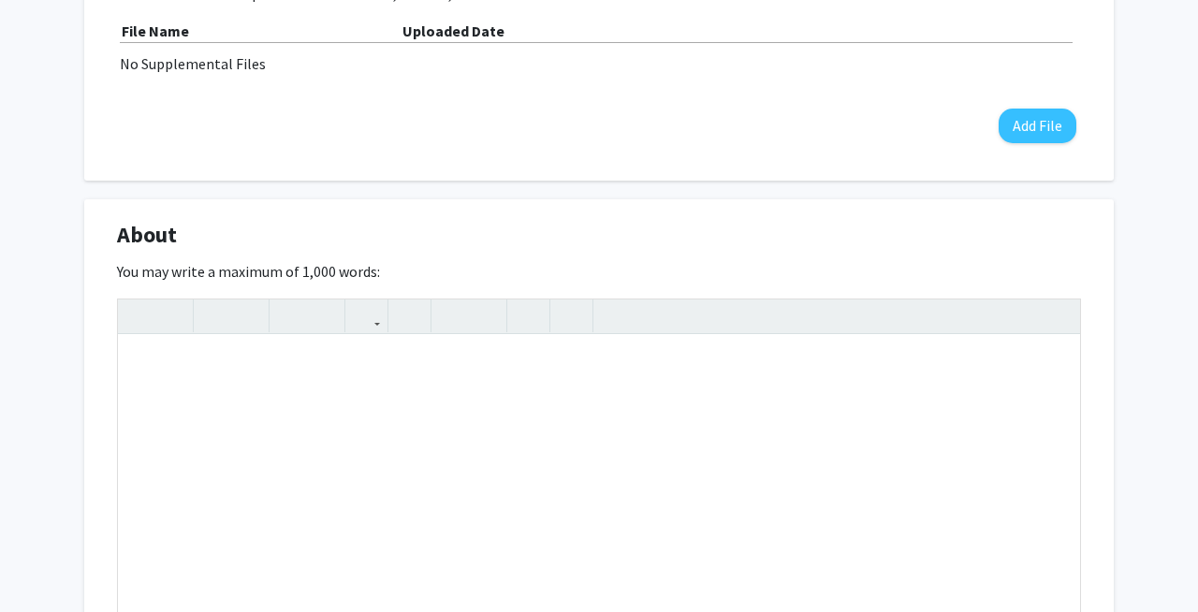
click at [148, 227] on span "About" at bounding box center [147, 235] width 60 height 34
click at [168, 239] on span "About" at bounding box center [147, 235] width 60 height 34
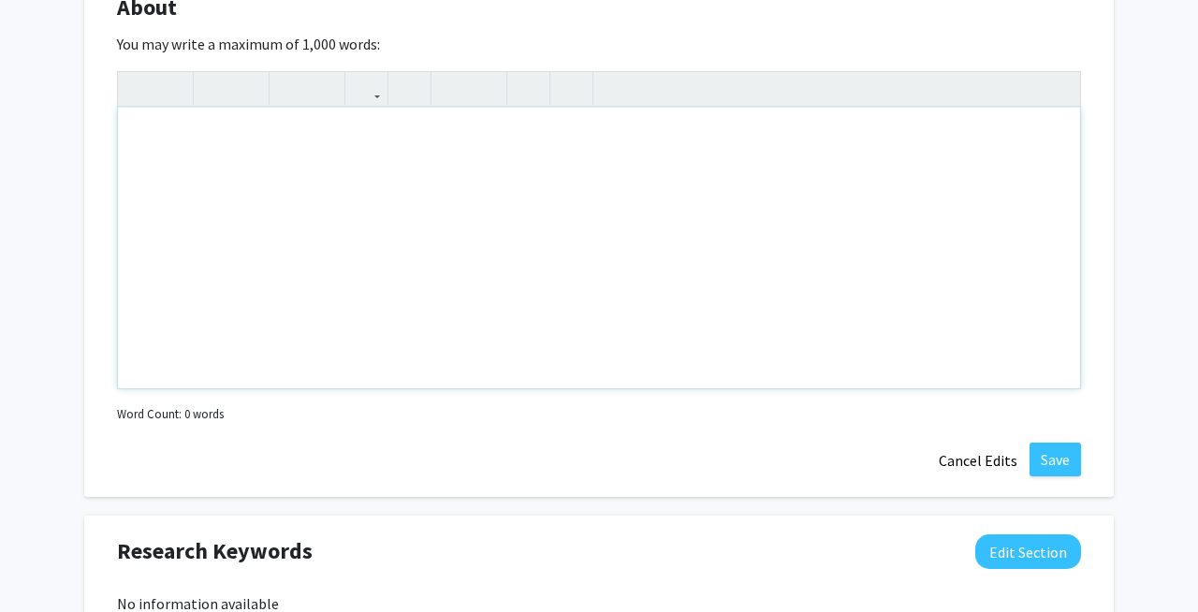
scroll to position [861, 0]
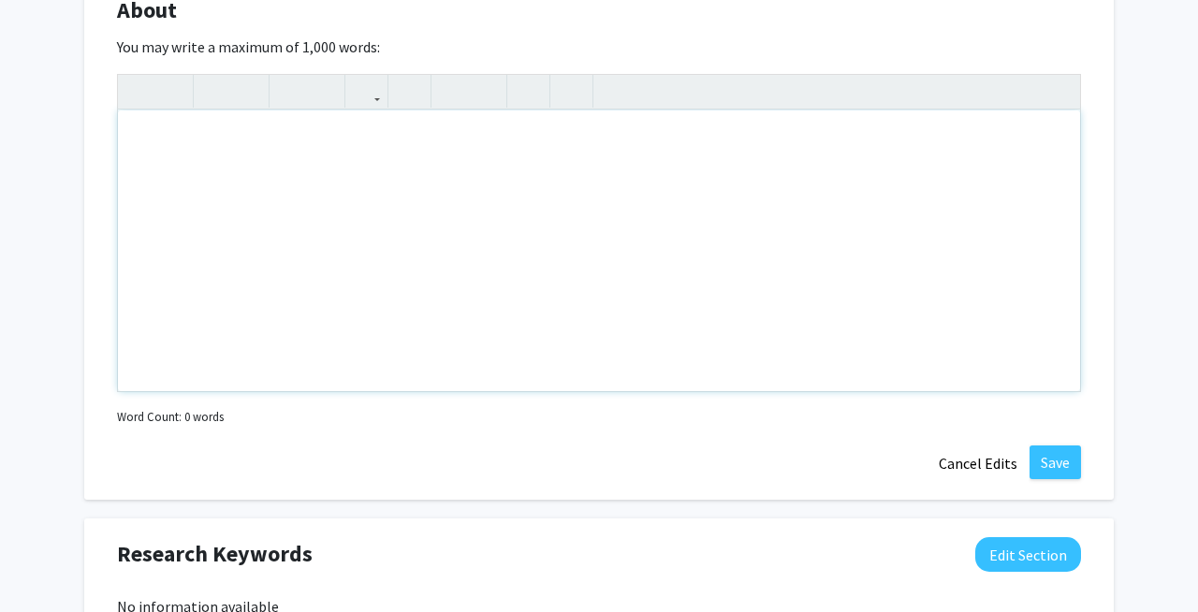
click at [559, 311] on div "Note to users with screen readers: Please deactivate our accessibility plugin f…" at bounding box center [599, 250] width 962 height 281
type textarea "E"
click at [993, 467] on button "Cancel Edits" at bounding box center [977, 463] width 103 height 36
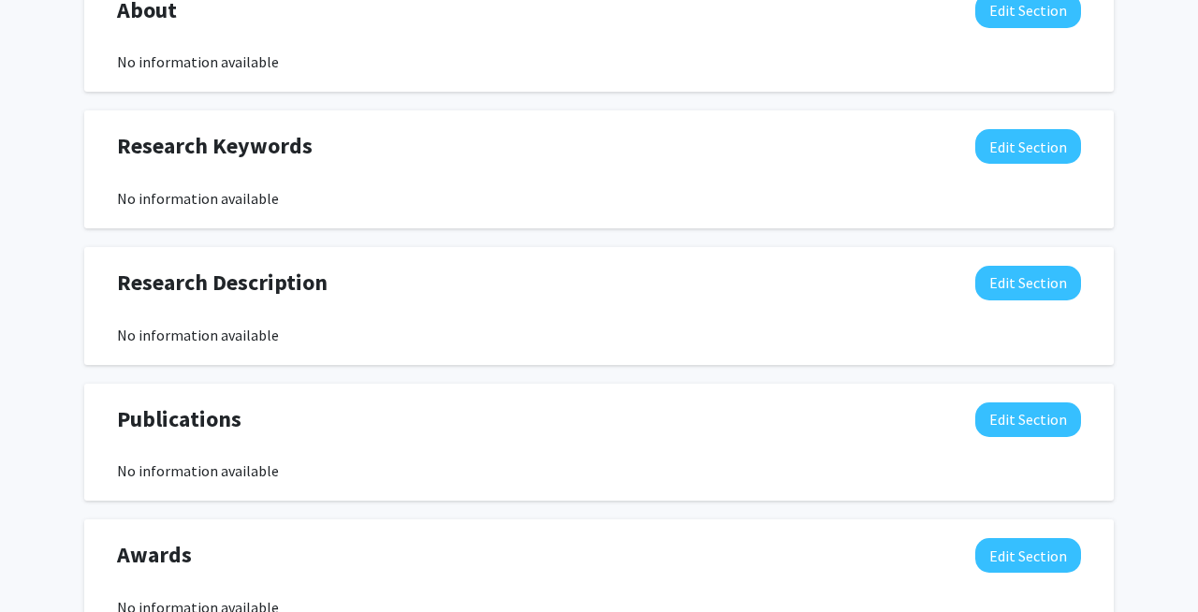
click at [1021, 153] on button "Edit Section" at bounding box center [1028, 146] width 106 height 35
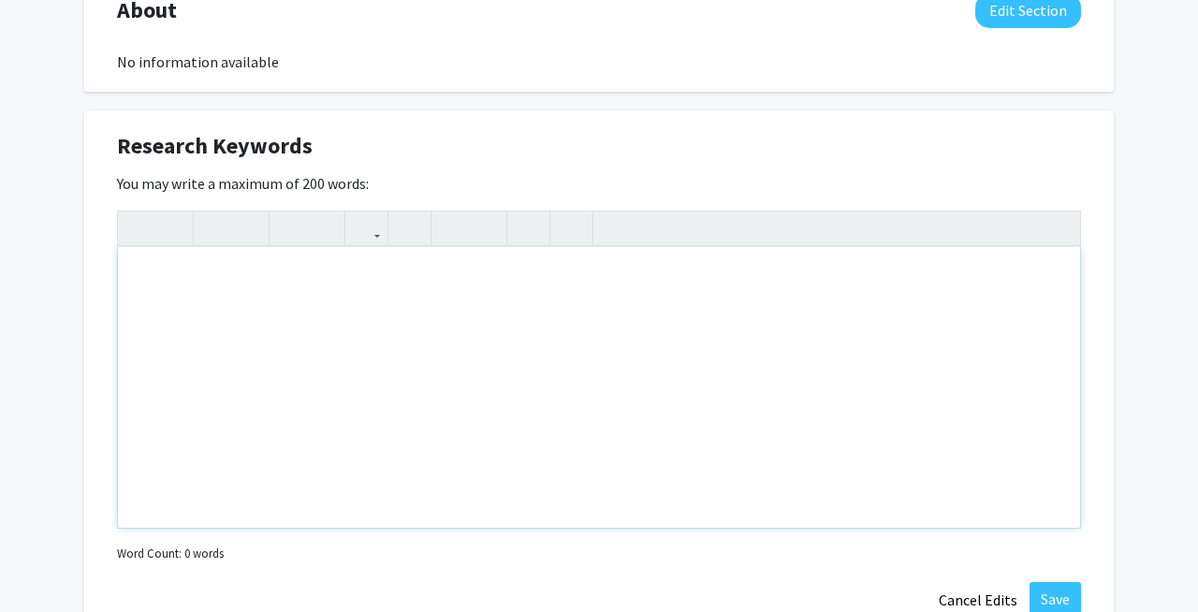
click at [484, 370] on div "Note to users with screen readers: Please deactivate our accessibility plugin f…" at bounding box center [599, 387] width 962 height 281
paste div "Note to users with screen readers: Please deactivate our accessibility plugin f…"
type textarea "<p>Molecular biology, Developmental Biology, Genetics, Genomics</p>"
click at [404, 280] on p "Molecular biology, Developmental Biology, Genetics, Genomics" at bounding box center [599, 277] width 925 height 22
type textarea "<p>Molecular biology, Genetics, Genomics</p>"
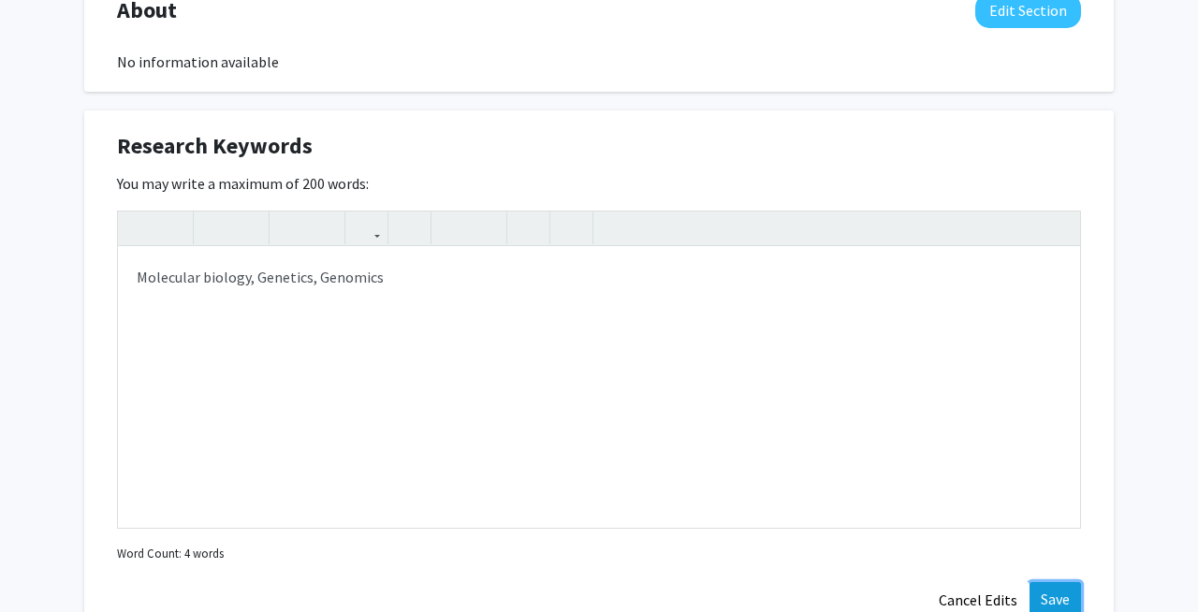
click at [1050, 600] on button "Save" at bounding box center [1054, 599] width 51 height 34
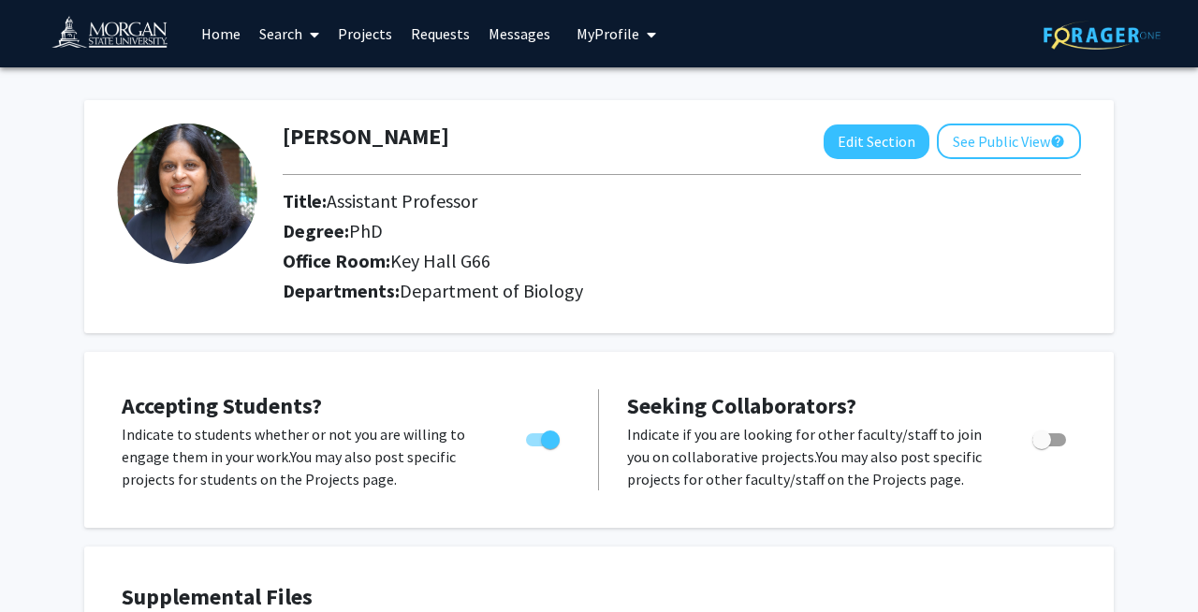
scroll to position [0, 0]
click at [991, 149] on button "See Public View help" at bounding box center [1009, 142] width 144 height 36
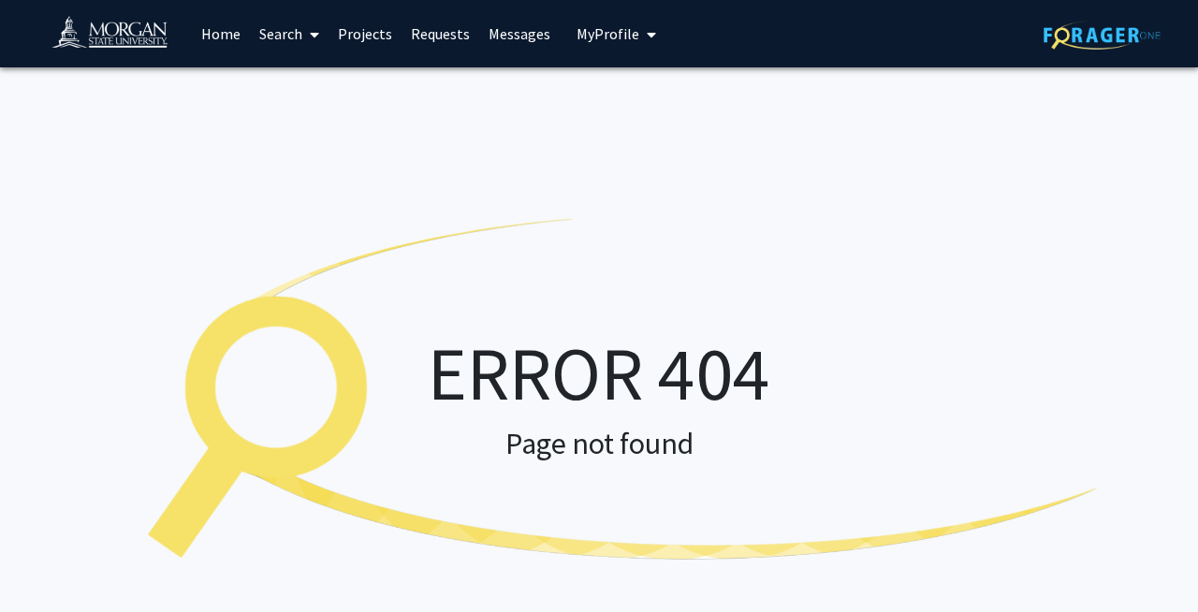
click at [605, 36] on span "My Profile" at bounding box center [607, 33] width 63 height 19
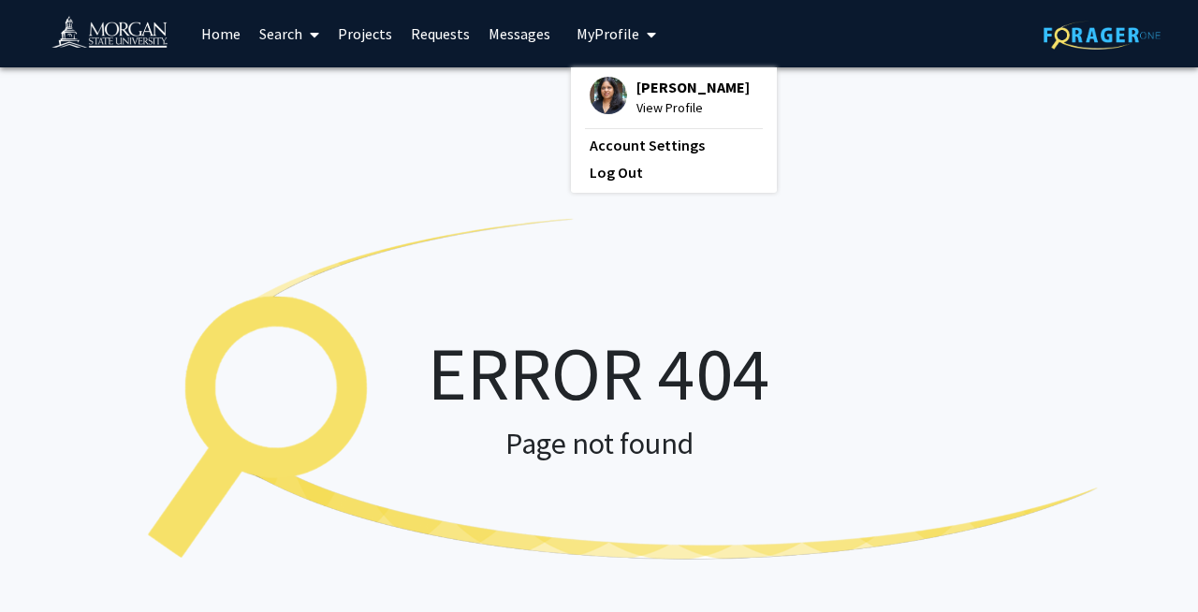
click at [637, 97] on span "Sharvani Mahadevaraju" at bounding box center [692, 87] width 113 height 21
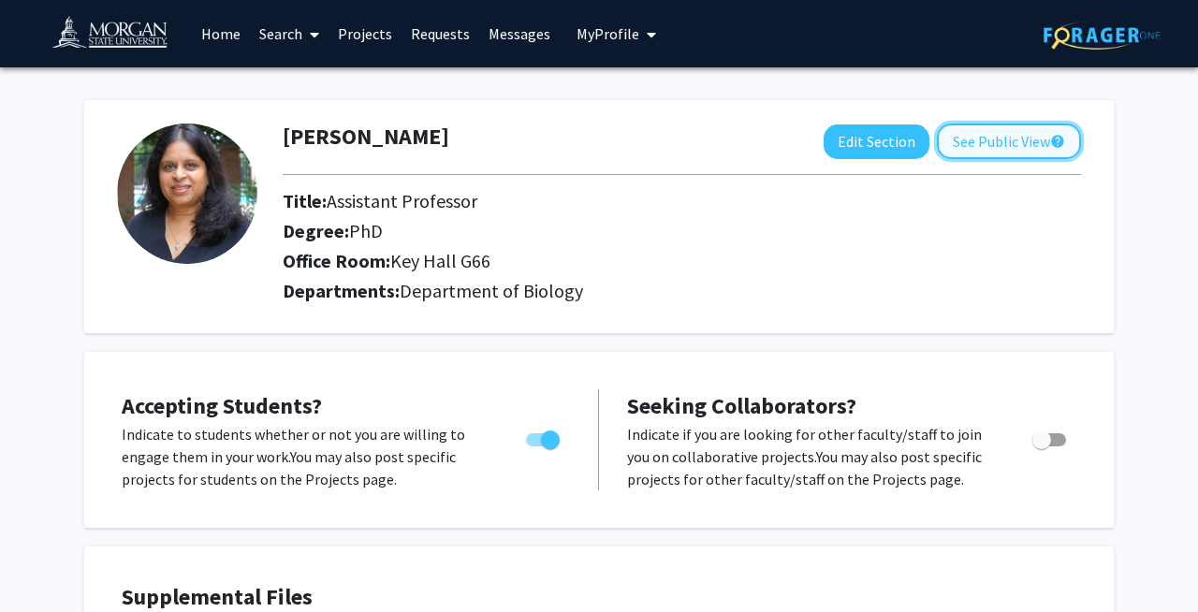
click at [984, 138] on button "See Public View help" at bounding box center [1009, 142] width 144 height 36
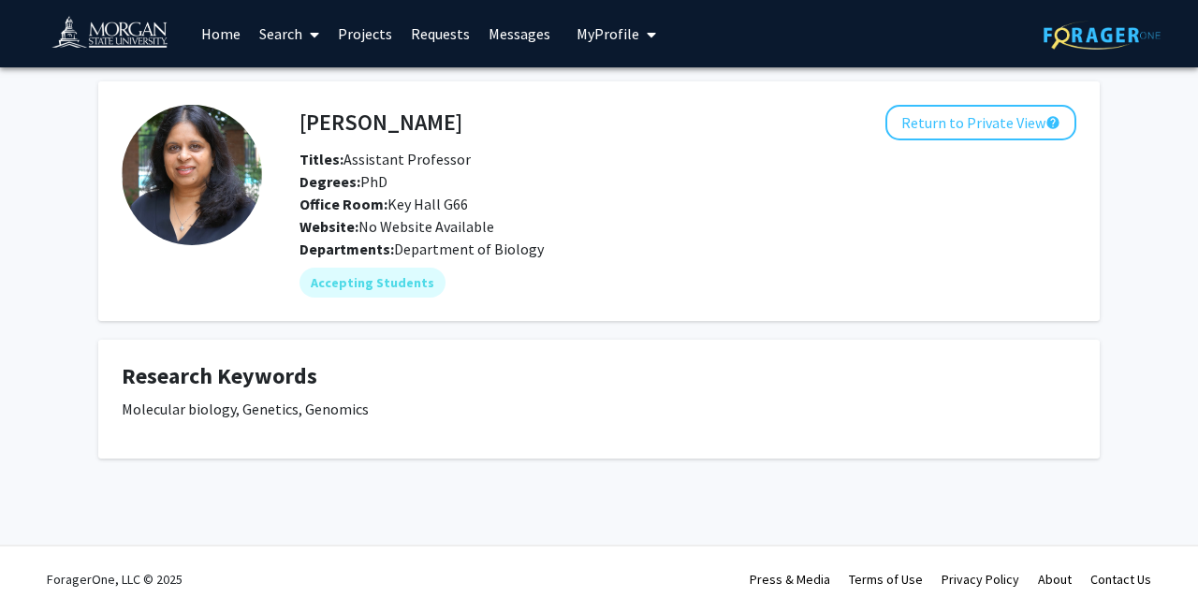
click at [648, 37] on icon "My profile dropdown to access profile and logout" at bounding box center [651, 34] width 9 height 15
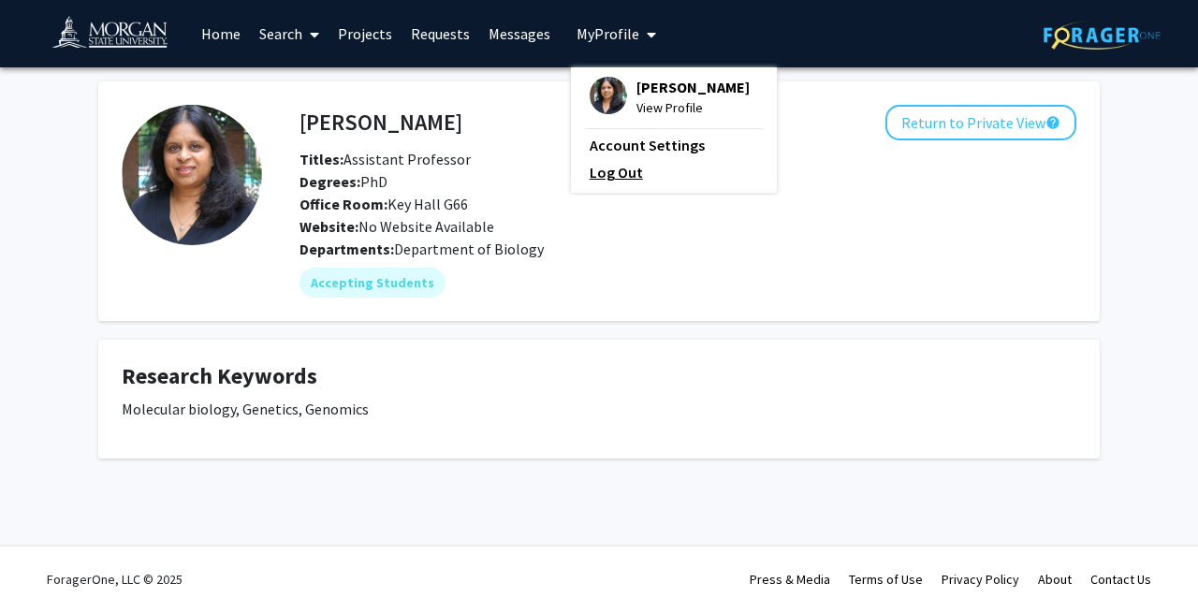
click at [611, 183] on link "Log Out" at bounding box center [674, 172] width 168 height 22
